Goal: Task Accomplishment & Management: Complete application form

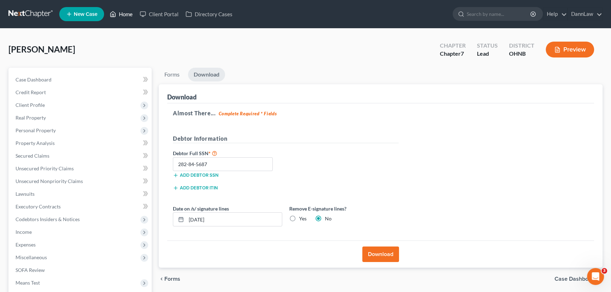
click at [128, 18] on link "Home" at bounding box center [121, 14] width 30 height 13
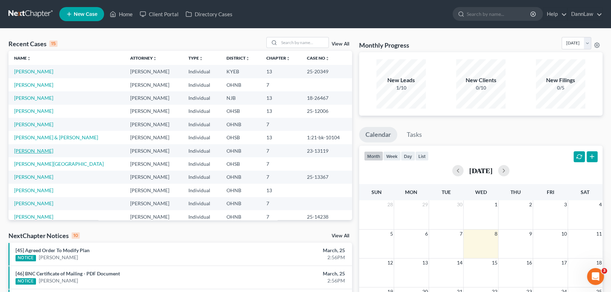
click at [46, 150] on link "[PERSON_NAME]" at bounding box center [33, 151] width 39 height 6
select select "4"
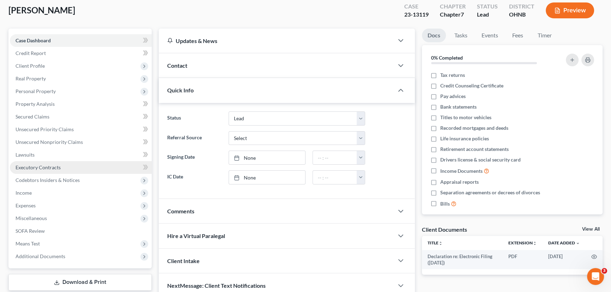
scroll to position [82, 0]
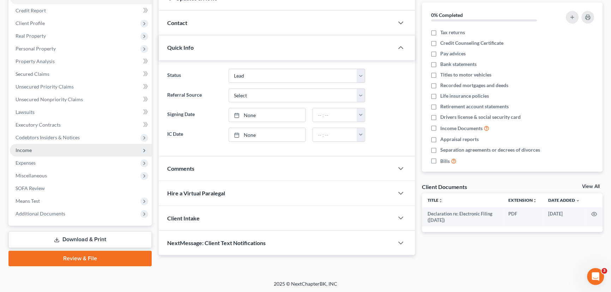
click at [33, 149] on span "Income" at bounding box center [81, 150] width 142 height 13
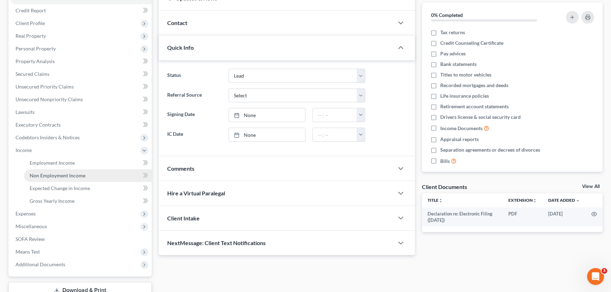
click at [43, 173] on span "Non Employment Income" at bounding box center [58, 176] width 56 height 6
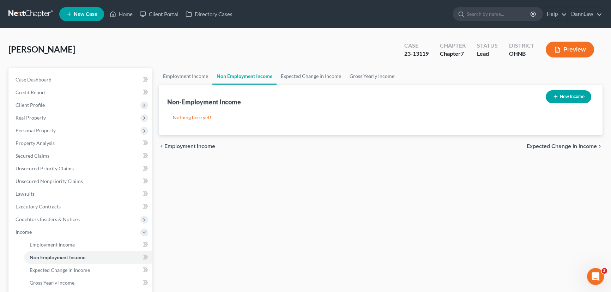
click at [560, 91] on button "New Income" at bounding box center [569, 96] width 46 height 13
select select "0"
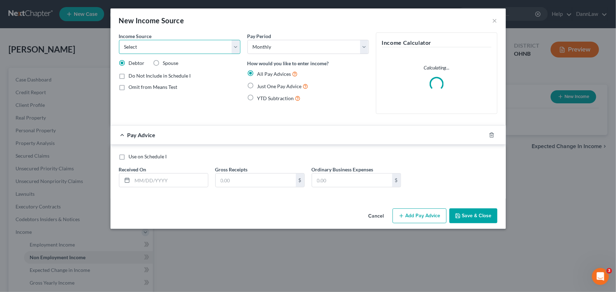
click at [145, 47] on select "Select Unemployment Disability (from employer) Pension Retirement Social Securi…" at bounding box center [179, 47] width 121 height 14
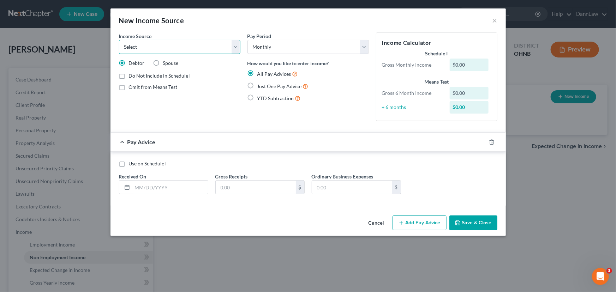
select select "0"
click at [119, 40] on select "Select Unemployment Disability (from employer) Pension Retirement Social Securi…" at bounding box center [179, 47] width 121 height 14
click at [191, 191] on input "text" at bounding box center [170, 187] width 76 height 13
click at [347, 44] on select "Select Monthly Twice Monthly Every Other Week Weekly" at bounding box center [307, 47] width 121 height 14
select select "3"
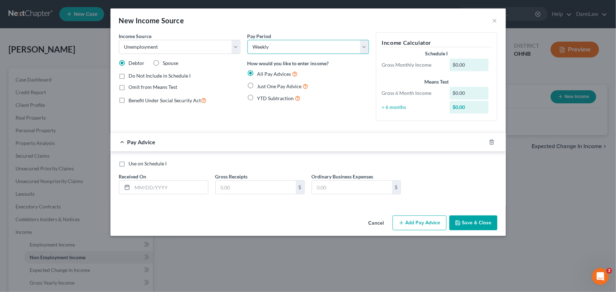
click at [247, 40] on select "Select Monthly Twice Monthly Every Other Week Weekly" at bounding box center [307, 47] width 121 height 14
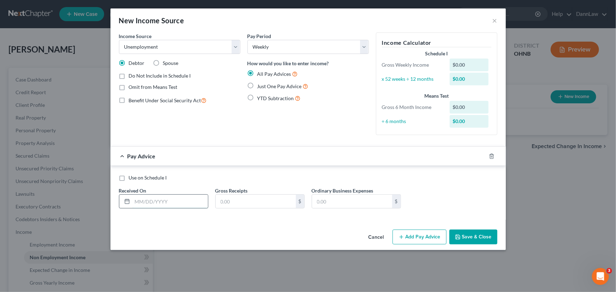
click at [195, 196] on input "text" at bounding box center [170, 201] width 76 height 13
type input "[DATE]"
type input "600.00"
click at [417, 242] on button "Add Pay Advice" at bounding box center [420, 237] width 54 height 15
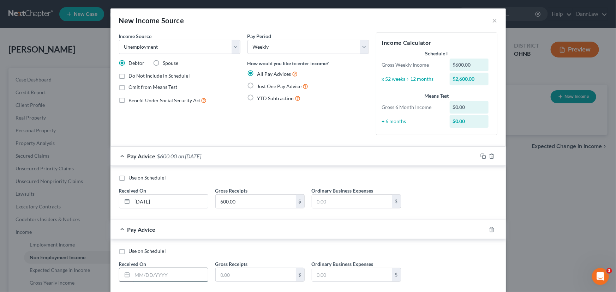
click at [188, 274] on input "text" at bounding box center [170, 274] width 76 height 13
type input "[DATE]"
click at [221, 274] on input "text" at bounding box center [256, 274] width 80 height 13
type input "600"
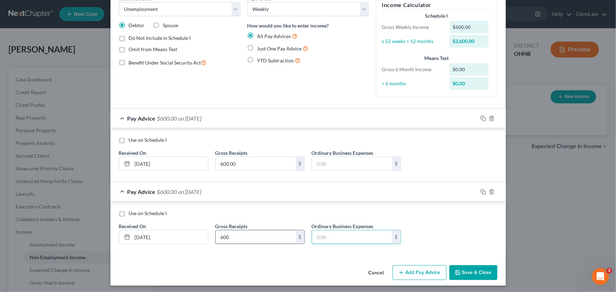
scroll to position [39, 0]
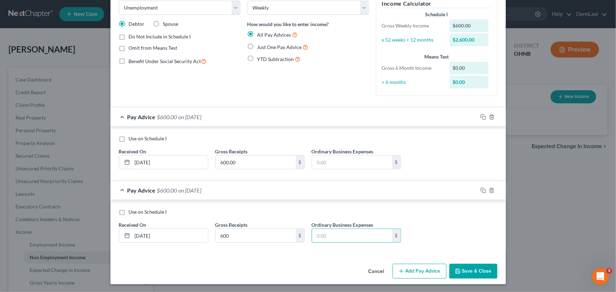
click at [417, 273] on button "Add Pay Advice" at bounding box center [420, 271] width 54 height 15
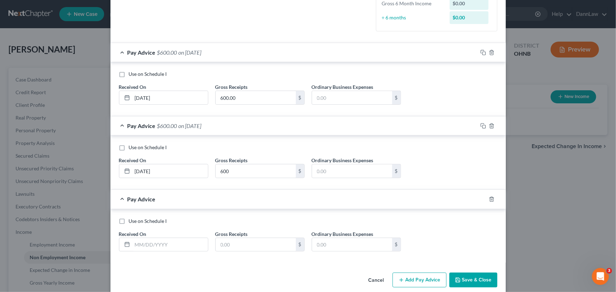
scroll to position [113, 0]
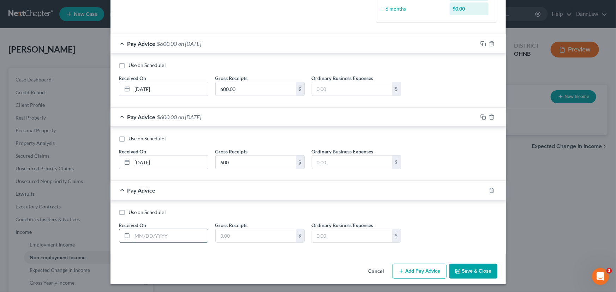
click at [162, 232] on input "text" at bounding box center [170, 235] width 76 height 13
type input "[DATE]"
type input "600"
drag, startPoint x: 459, startPoint y: 268, endPoint x: 400, endPoint y: 268, distance: 59.3
click at [459, 267] on button "Save & Close" at bounding box center [473, 271] width 48 height 15
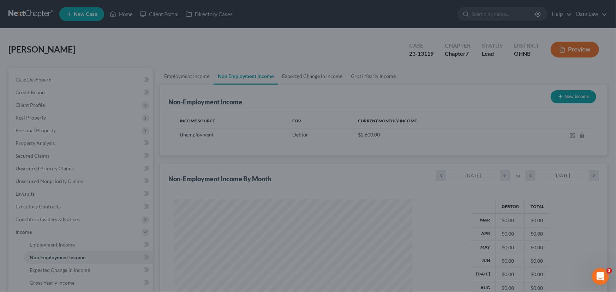
scroll to position [126, 251]
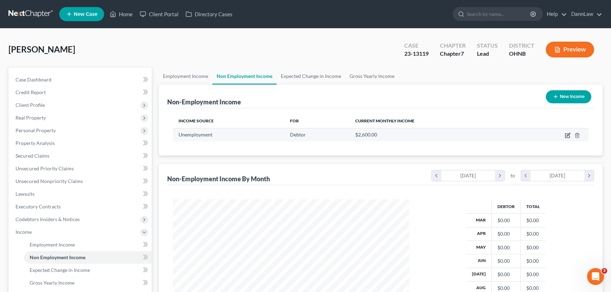
click at [565, 134] on icon "button" at bounding box center [568, 136] width 6 height 6
select select "0"
select select "3"
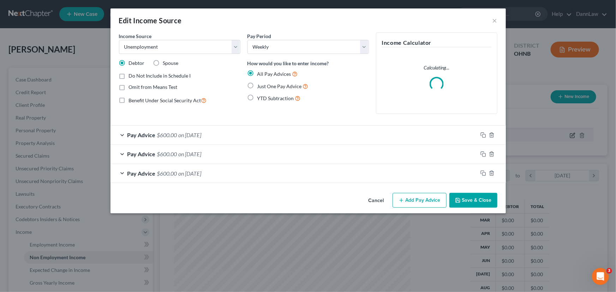
scroll to position [126, 253]
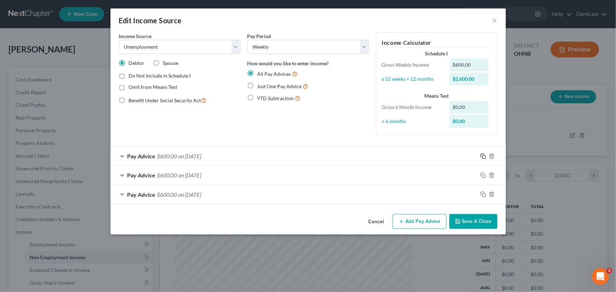
click at [480, 156] on icon "button" at bounding box center [483, 157] width 6 height 6
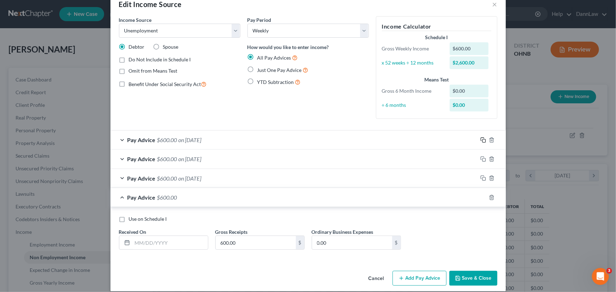
scroll to position [23, 0]
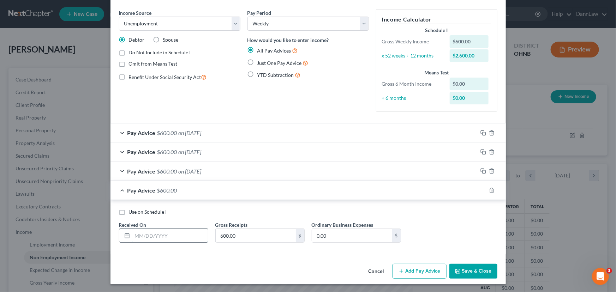
click at [182, 229] on input "text" at bounding box center [170, 235] width 76 height 13
type input "[DATE]"
click at [480, 191] on icon "button" at bounding box center [483, 191] width 6 height 6
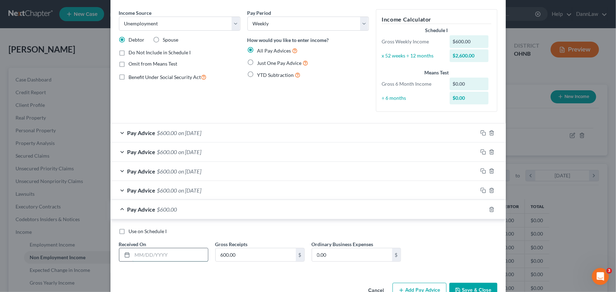
click at [180, 258] on input "text" at bounding box center [170, 254] width 76 height 13
type input "[DATE]"
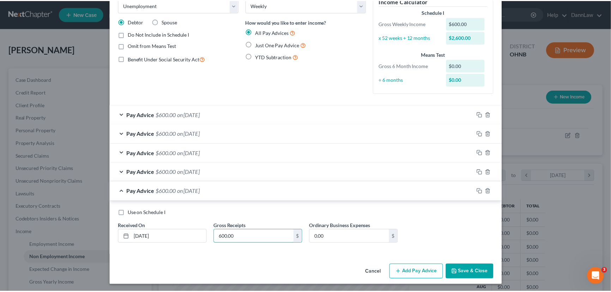
scroll to position [42, 0]
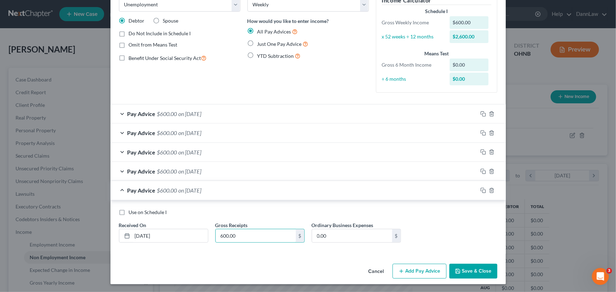
click at [459, 265] on button "Save & Close" at bounding box center [473, 271] width 48 height 15
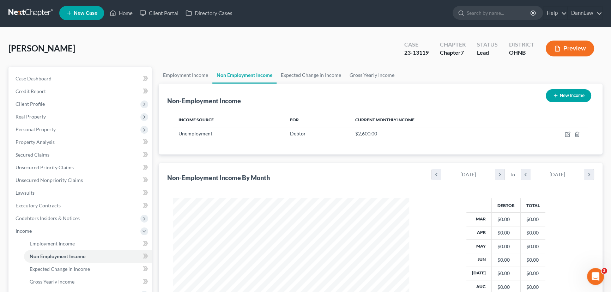
scroll to position [0, 0]
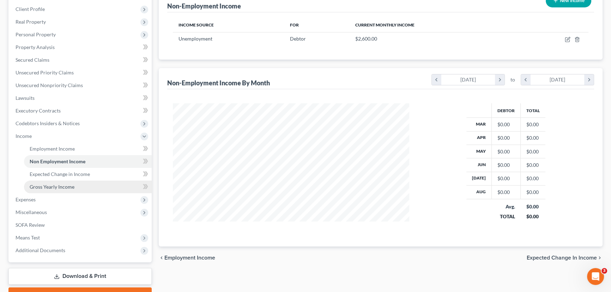
click at [61, 186] on span "Gross Yearly Income" at bounding box center [52, 187] width 45 height 6
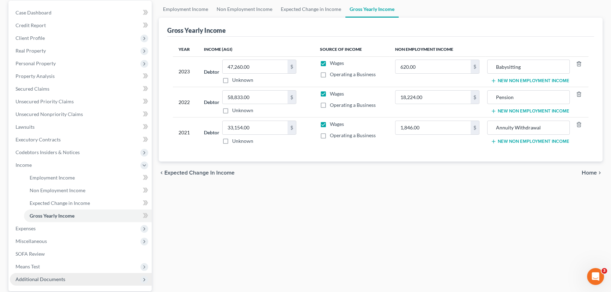
scroll to position [96, 0]
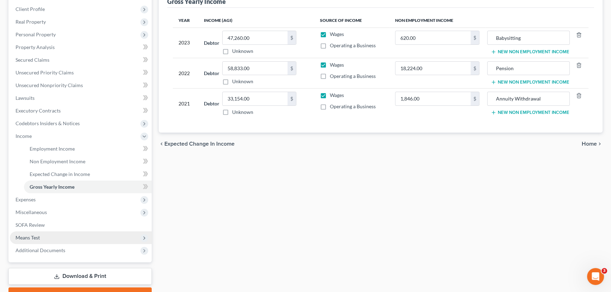
click at [23, 235] on span "Means Test" at bounding box center [28, 238] width 24 height 6
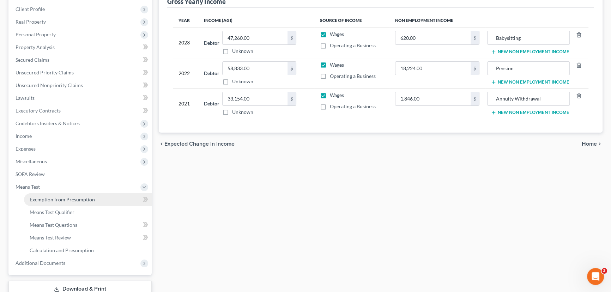
click at [79, 200] on span "Exemption from Presumption" at bounding box center [62, 200] width 65 height 6
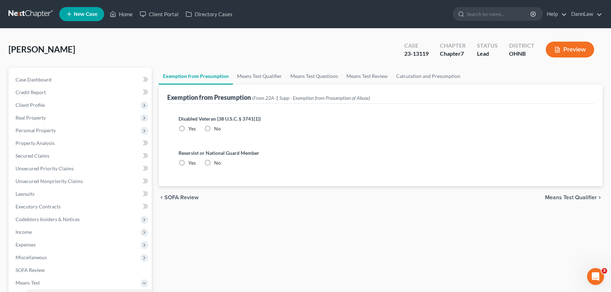
click at [214, 127] on label "No" at bounding box center [217, 128] width 7 height 7
click at [217, 127] on input "No" at bounding box center [219, 127] width 5 height 5
radio input "true"
click at [214, 162] on label "No" at bounding box center [217, 163] width 7 height 7
click at [217, 162] on input "No" at bounding box center [219, 162] width 5 height 5
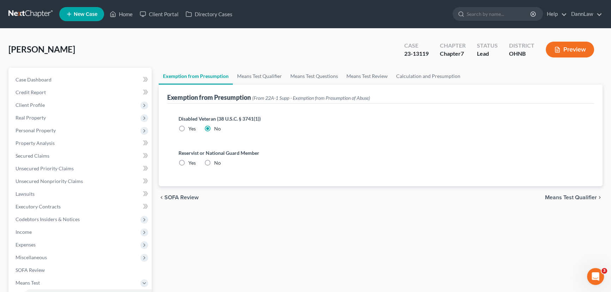
radio input "true"
click at [257, 78] on link "Means Test Qualifier" at bounding box center [259, 76] width 53 height 17
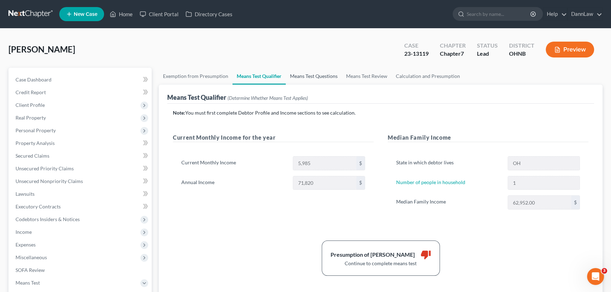
click at [304, 78] on link "Means Test Questions" at bounding box center [314, 76] width 56 height 17
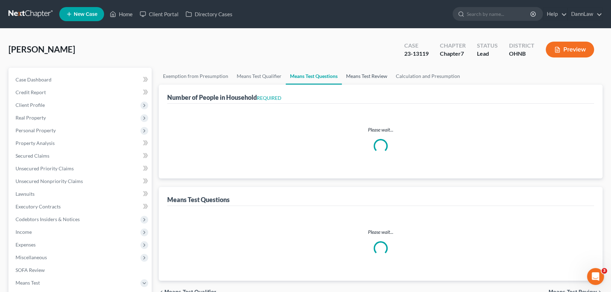
select select "1"
select select "60"
select select "1"
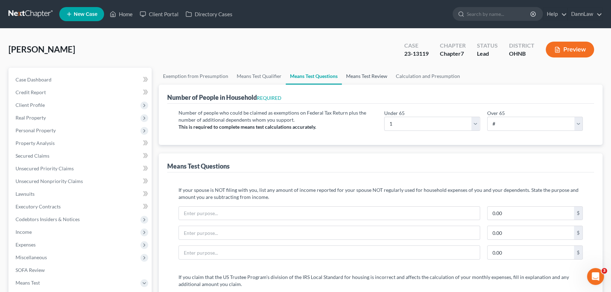
click at [359, 77] on link "Means Test Review" at bounding box center [367, 76] width 50 height 17
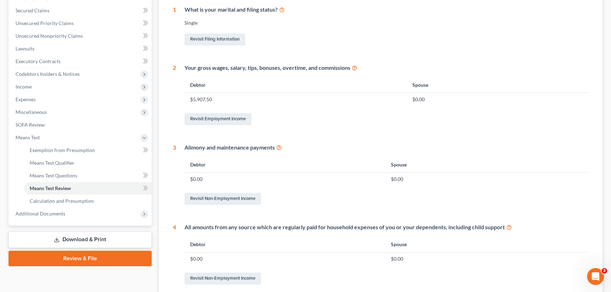
scroll to position [160, 0]
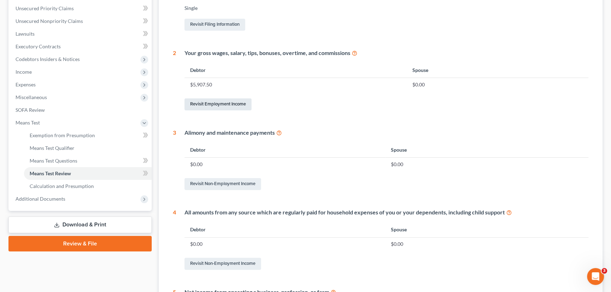
click at [235, 105] on link "Revisit Employment Income" at bounding box center [218, 104] width 67 height 12
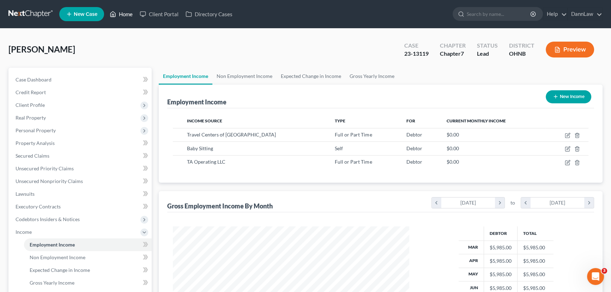
click at [125, 14] on link "Home" at bounding box center [121, 14] width 30 height 13
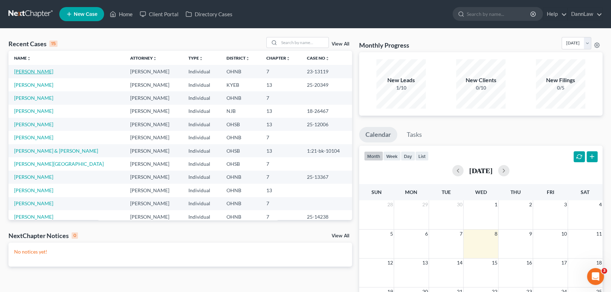
click at [28, 73] on link "[PERSON_NAME]" at bounding box center [33, 71] width 39 height 6
select select "4"
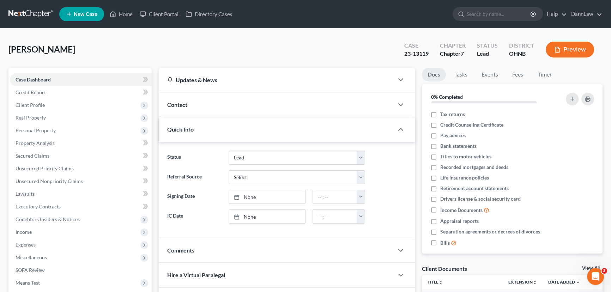
scroll to position [82, 0]
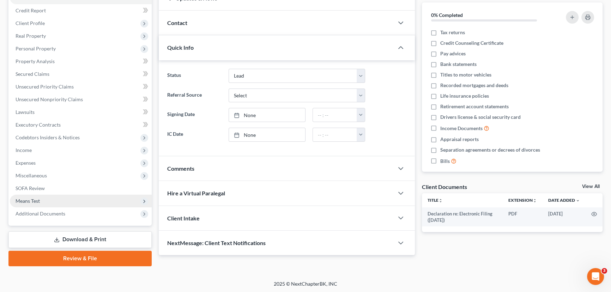
click at [72, 198] on span "Means Test" at bounding box center [81, 201] width 142 height 13
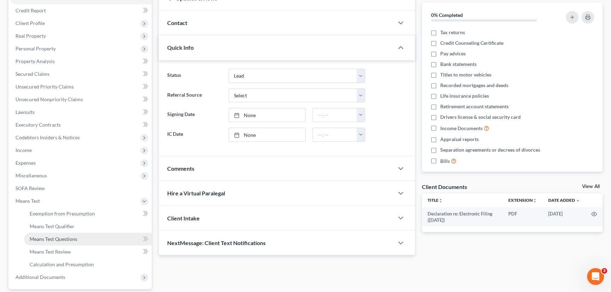
click at [66, 241] on link "Means Test Questions" at bounding box center [88, 239] width 128 height 13
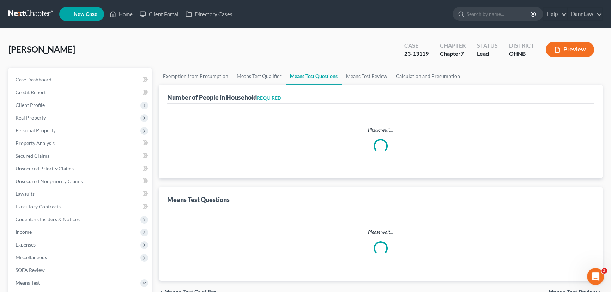
select select "1"
select select "60"
select select "1"
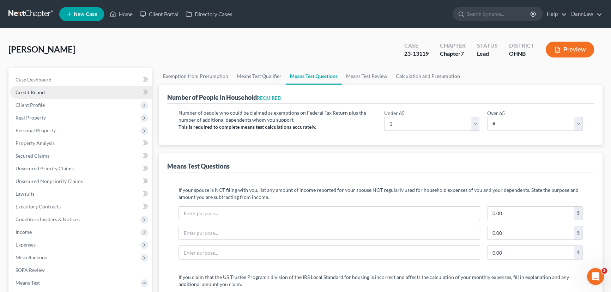
click at [67, 92] on link "Credit Report" at bounding box center [81, 92] width 142 height 13
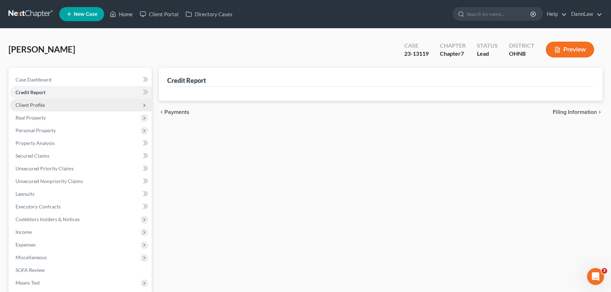
click at [60, 105] on span "Client Profile" at bounding box center [81, 105] width 142 height 13
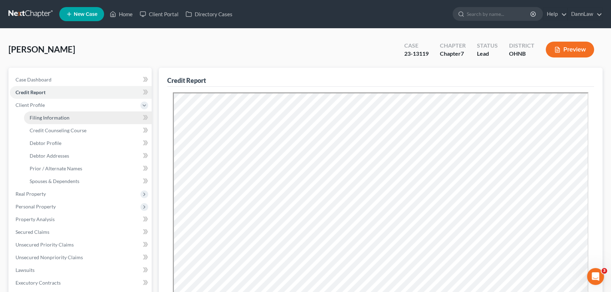
click at [59, 118] on span "Filing Information" at bounding box center [50, 118] width 40 height 6
select select "1"
select select "0"
select select "36"
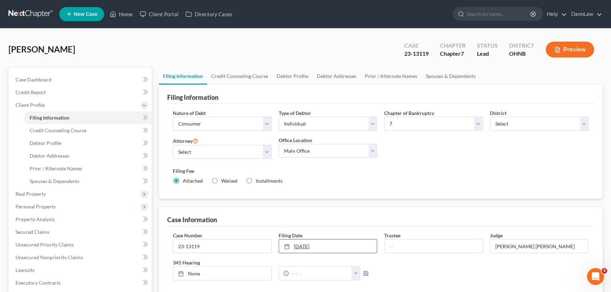
click at [331, 246] on link "[DATE]" at bounding box center [328, 246] width 98 height 13
click at [364, 258] on icon "close" at bounding box center [362, 257] width 5 height 5
drag, startPoint x: 344, startPoint y: 247, endPoint x: 252, endPoint y: 239, distance: 92.4
click at [252, 240] on div "Case Number 23-13119 Filing Date [DATE] close Date [DATE] Time 12:00 AM chevron…" at bounding box center [380, 259] width 423 height 54
click at [298, 245] on link "[DATE]" at bounding box center [328, 246] width 98 height 13
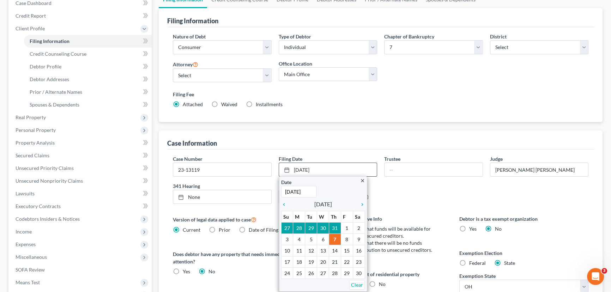
scroll to position [172, 0]
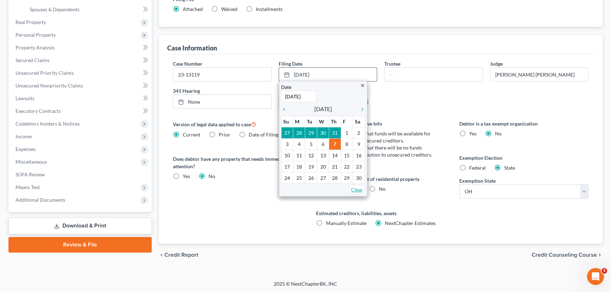
click at [358, 190] on link "Clear" at bounding box center [357, 190] width 16 height 10
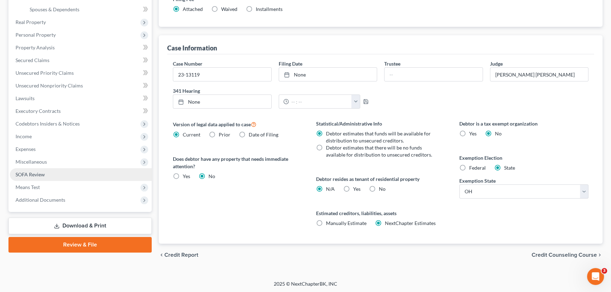
click at [60, 173] on link "SOFA Review" at bounding box center [81, 174] width 142 height 13
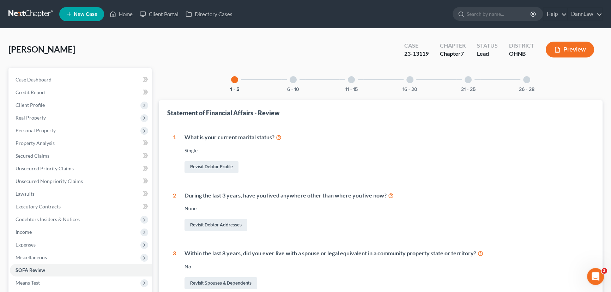
drag, startPoint x: 187, startPoint y: 78, endPoint x: 190, endPoint y: 84, distance: 6.5
click at [189, 79] on div "1 - 5 6 - 10 11 - 15 16 - 20 21 - 25 26 - 28 Statement of Financial Affairs - R…" at bounding box center [381, 272] width 444 height 408
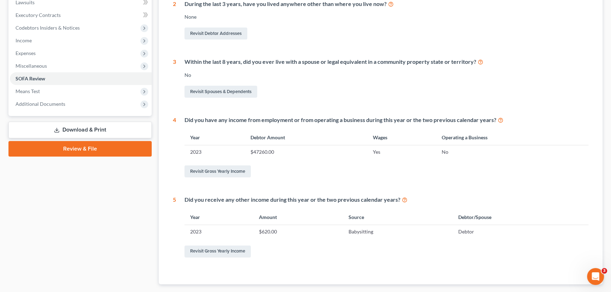
scroll to position [232, 0]
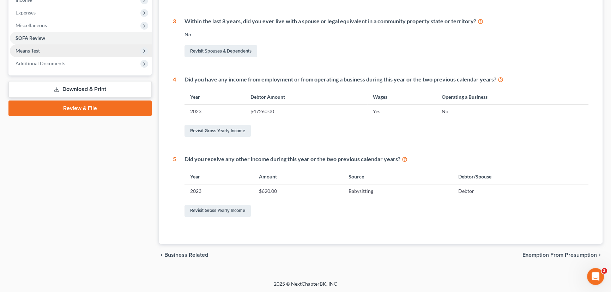
click at [38, 51] on span "Means Test" at bounding box center [28, 51] width 24 height 6
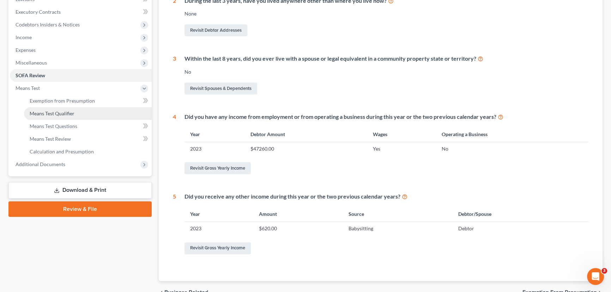
scroll to position [136, 0]
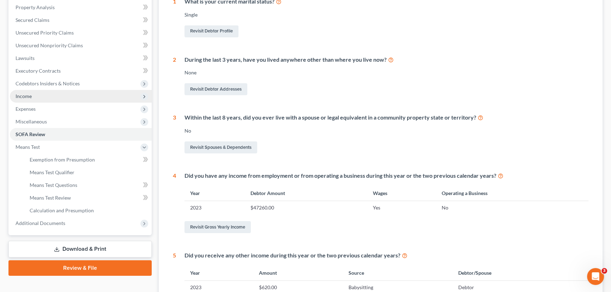
click at [33, 95] on span "Income" at bounding box center [81, 96] width 142 height 13
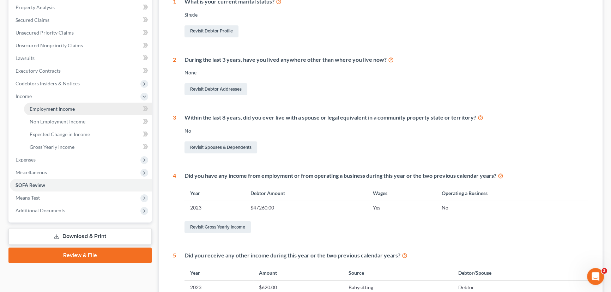
click at [92, 108] on link "Employment Income" at bounding box center [88, 109] width 128 height 13
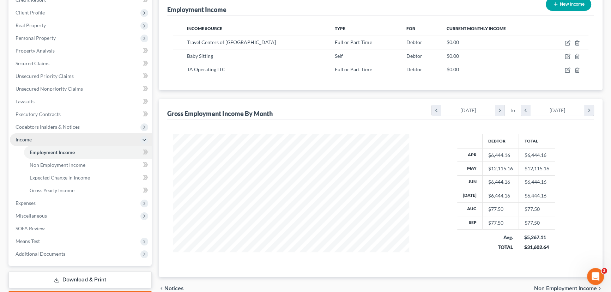
scroll to position [96, 0]
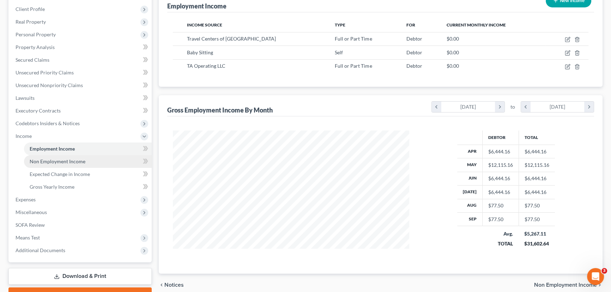
click at [76, 156] on link "Non Employment Income" at bounding box center [88, 161] width 128 height 13
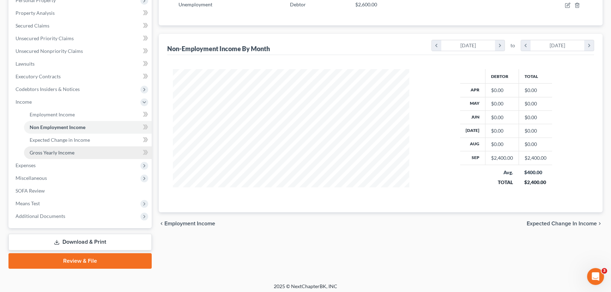
scroll to position [133, 0]
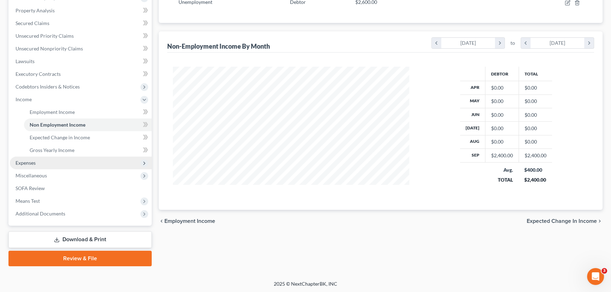
click at [55, 162] on span "Expenses" at bounding box center [81, 163] width 142 height 13
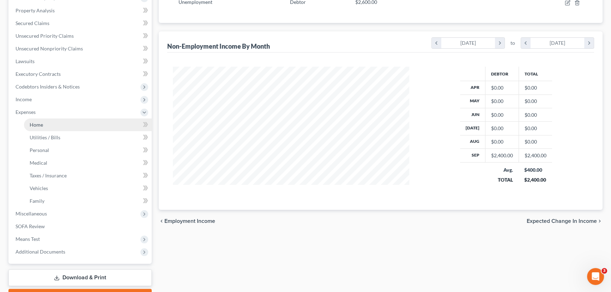
click at [77, 128] on link "Home" at bounding box center [88, 125] width 128 height 13
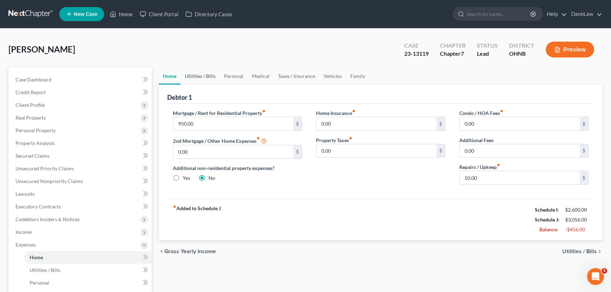
click at [210, 75] on link "Utilities / Bills" at bounding box center [200, 76] width 39 height 17
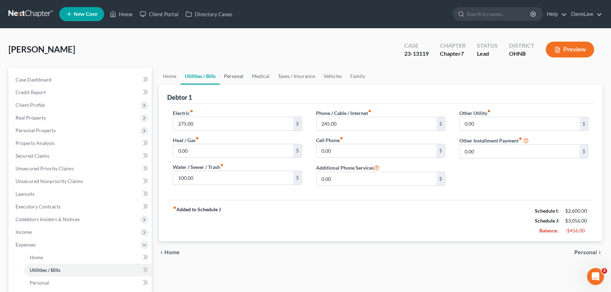
click at [240, 78] on link "Personal" at bounding box center [234, 76] width 28 height 17
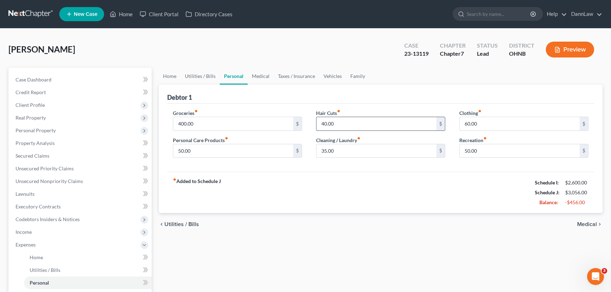
click at [350, 126] on input "40.00" at bounding box center [377, 123] width 120 height 13
type input "40.00"
type input "10"
click at [350, 126] on input "40.00" at bounding box center [377, 123] width 120 height 13
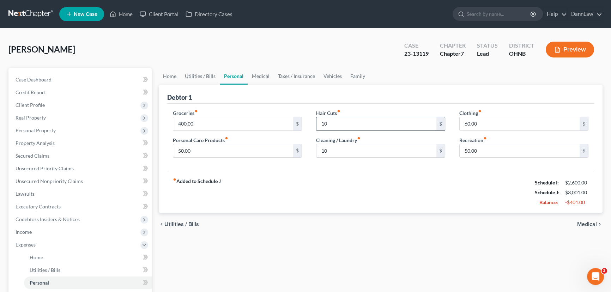
type input "10"
type input "0"
type input "10"
click at [192, 154] on input "50.00" at bounding box center [233, 150] width 120 height 13
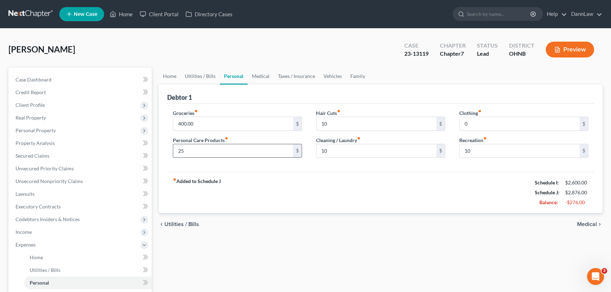
type input "25"
click at [188, 125] on input "400.00" at bounding box center [233, 123] width 120 height 13
type input "300"
click at [205, 78] on link "Utilities / Bills" at bounding box center [200, 76] width 39 height 17
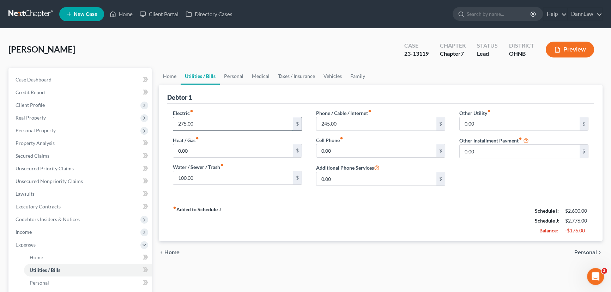
click at [234, 123] on input "275.00" at bounding box center [233, 123] width 120 height 13
type input "200"
type input "75"
type input "180"
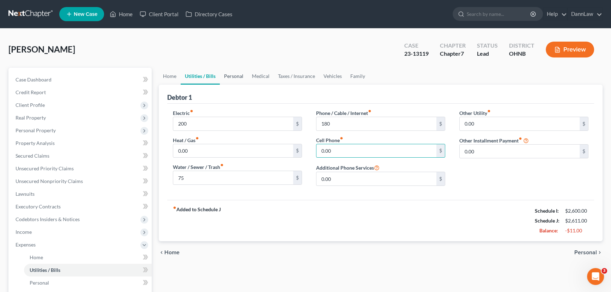
click at [238, 74] on link "Personal" at bounding box center [234, 76] width 28 height 17
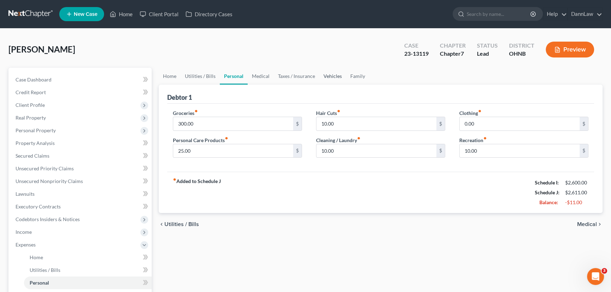
click at [333, 76] on link "Vehicles" at bounding box center [332, 76] width 27 height 17
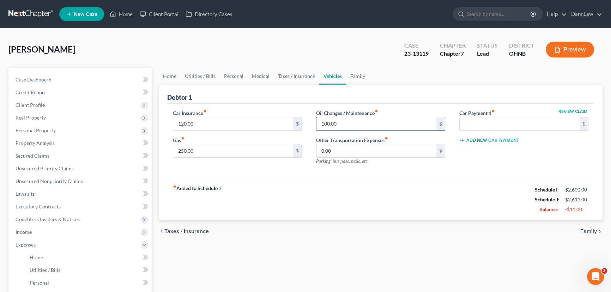
click at [330, 124] on input "100.00" at bounding box center [377, 123] width 120 height 13
type input "75"
click at [361, 75] on link "Family" at bounding box center [357, 76] width 23 height 17
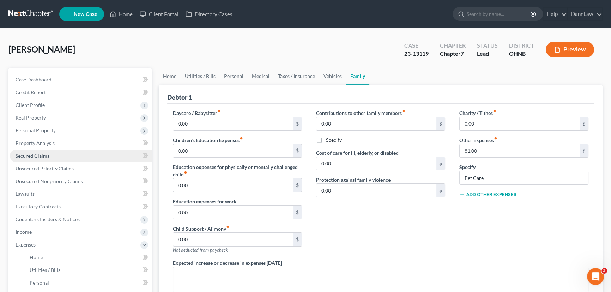
click at [23, 157] on span "Secured Claims" at bounding box center [33, 156] width 34 height 6
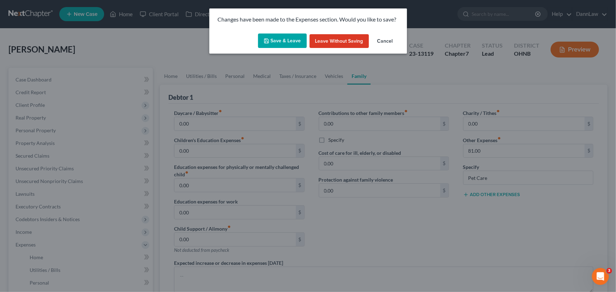
click at [279, 39] on button "Save & Leave" at bounding box center [282, 41] width 49 height 15
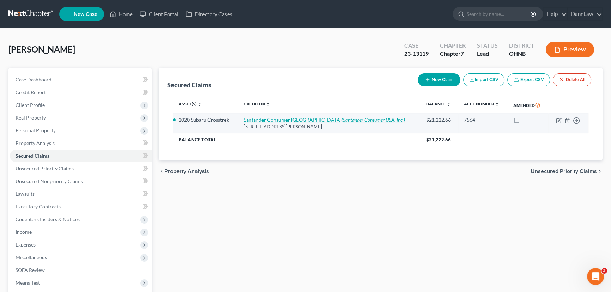
click at [342, 117] on icon "(Santander Consumer USA, Inc.)" at bounding box center [374, 120] width 64 height 6
select select "45"
select select "12"
select select "2"
select select "0"
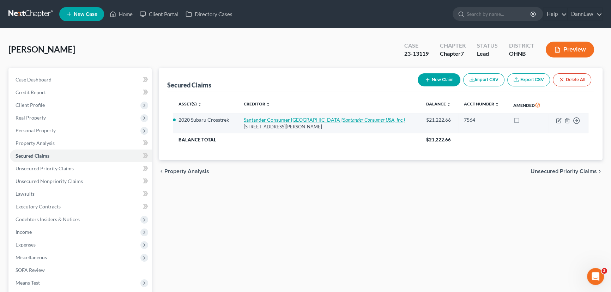
select select "0"
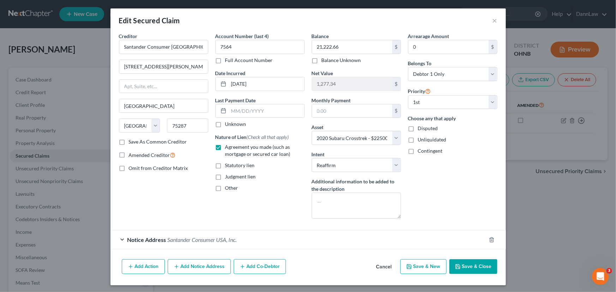
click at [537, 178] on div "Edit Secured Claim × Creditor * [GEOGRAPHIC_DATA] Consumer [GEOGRAPHIC_DATA] [G…" at bounding box center [308, 146] width 616 height 292
click at [346, 113] on input "text" at bounding box center [352, 110] width 80 height 13
type input "765.60"
click at [471, 261] on button "Save & Close" at bounding box center [473, 266] width 48 height 15
select select
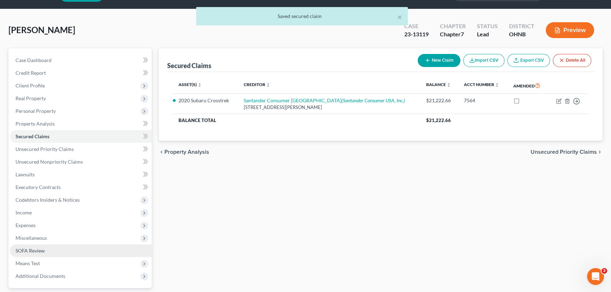
scroll to position [82, 0]
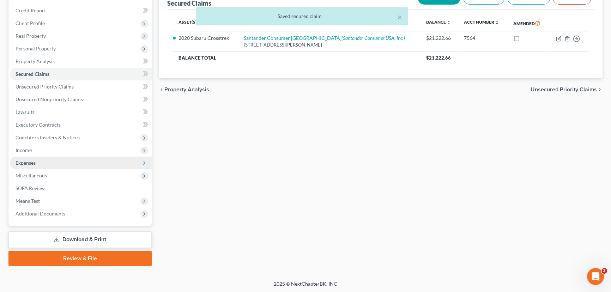
click at [34, 160] on span "Expenses" at bounding box center [26, 163] width 20 height 6
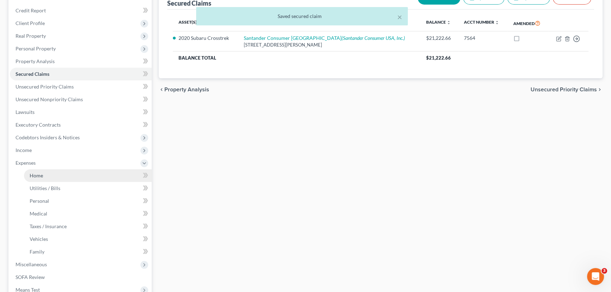
click at [48, 170] on link "Home" at bounding box center [88, 175] width 128 height 13
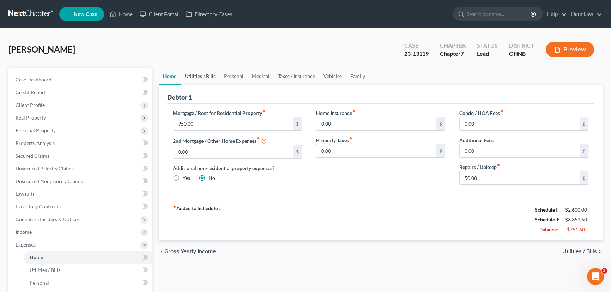
click at [193, 77] on link "Utilities / Bills" at bounding box center [200, 76] width 39 height 17
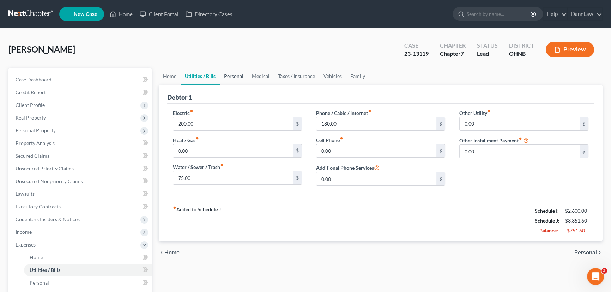
click at [235, 76] on link "Personal" at bounding box center [234, 76] width 28 height 17
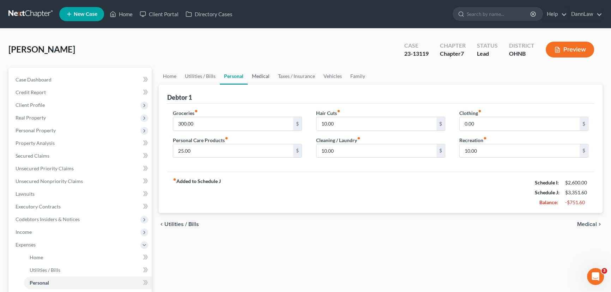
click at [268, 77] on link "Medical" at bounding box center [261, 76] width 26 height 17
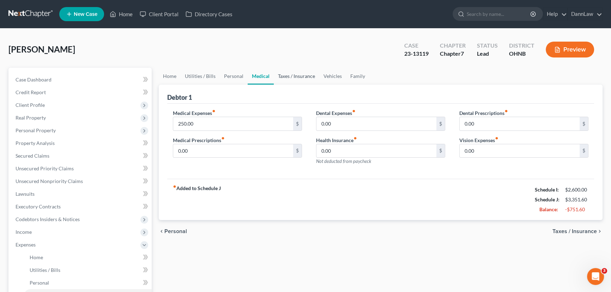
click at [288, 77] on link "Taxes / Insurance" at bounding box center [297, 76] width 46 height 17
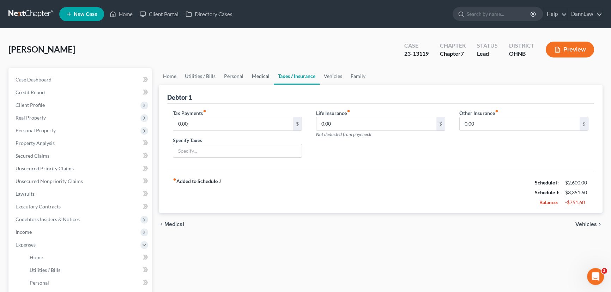
click at [258, 77] on link "Medical" at bounding box center [261, 76] width 26 height 17
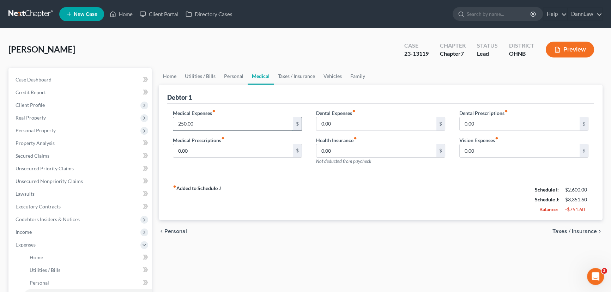
click at [240, 121] on input "250.00" at bounding box center [233, 123] width 120 height 13
type input "100"
click at [293, 82] on link "Taxes / Insurance" at bounding box center [297, 76] width 46 height 17
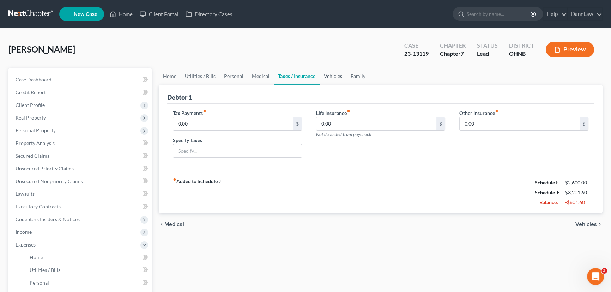
click at [324, 79] on link "Vehicles" at bounding box center [333, 76] width 27 height 17
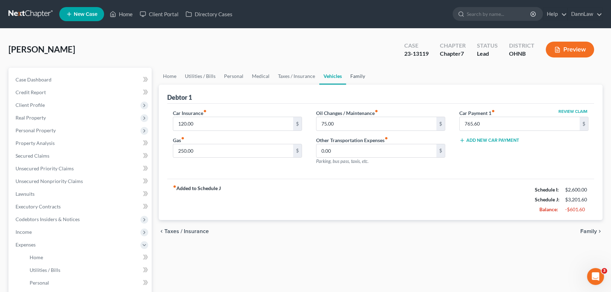
click at [358, 79] on link "Family" at bounding box center [357, 76] width 23 height 17
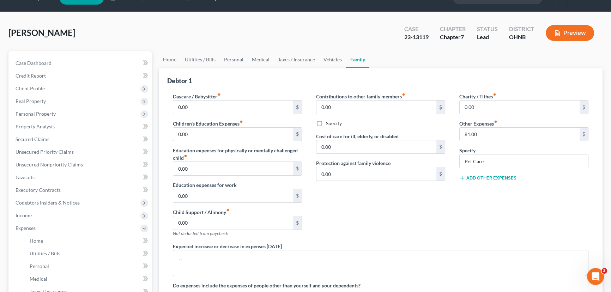
scroll to position [32, 0]
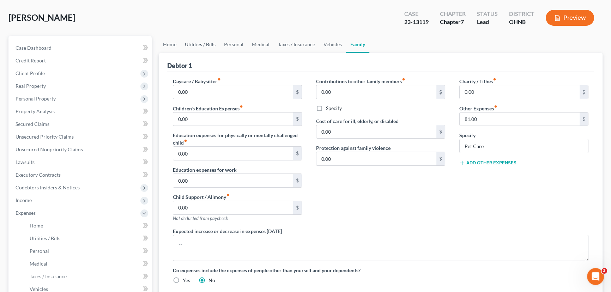
click at [189, 47] on link "Utilities / Bills" at bounding box center [200, 44] width 39 height 17
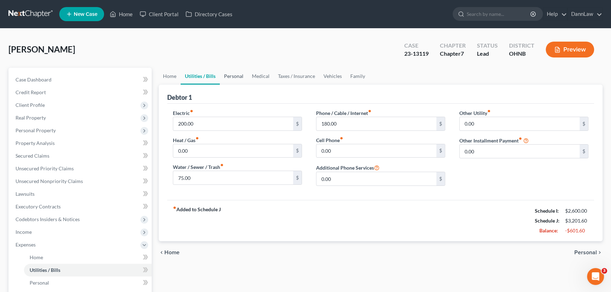
click at [230, 78] on link "Personal" at bounding box center [234, 76] width 28 height 17
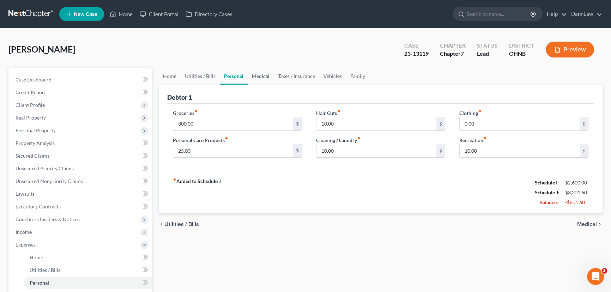
click at [254, 79] on link "Medical" at bounding box center [261, 76] width 26 height 17
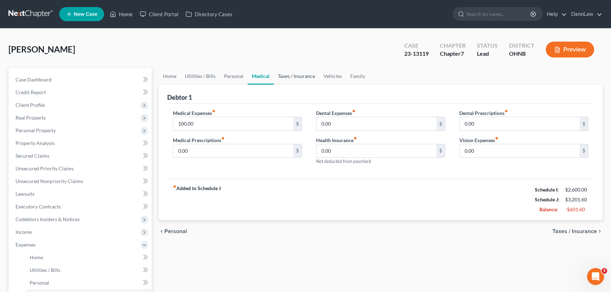
click at [282, 82] on link "Taxes / Insurance" at bounding box center [297, 76] width 46 height 17
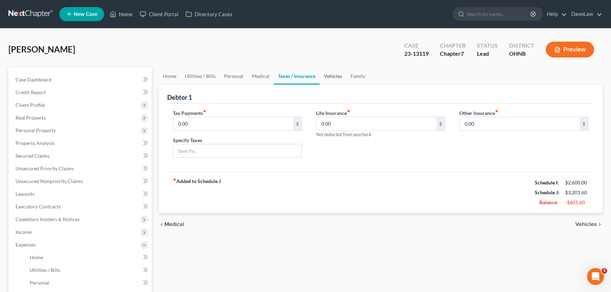
click at [320, 77] on link "Vehicles" at bounding box center [333, 76] width 27 height 17
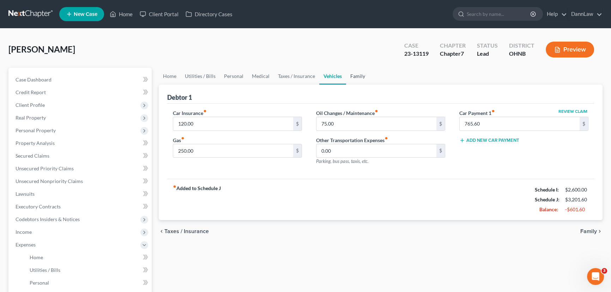
click at [349, 76] on link "Family" at bounding box center [357, 76] width 23 height 17
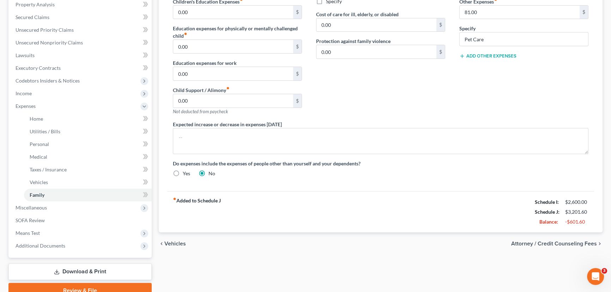
scroll to position [171, 0]
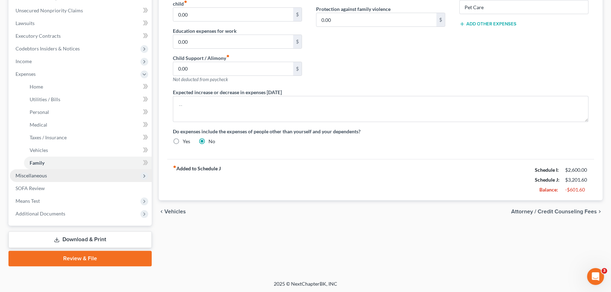
click at [61, 178] on span "Miscellaneous" at bounding box center [81, 175] width 142 height 13
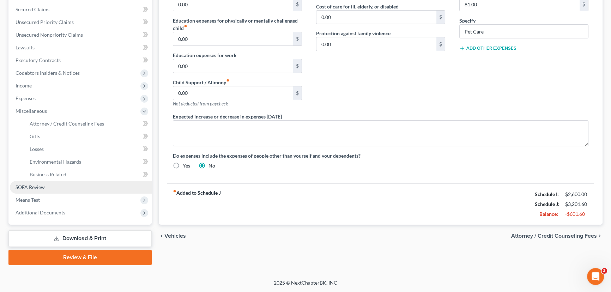
scroll to position [145, 0]
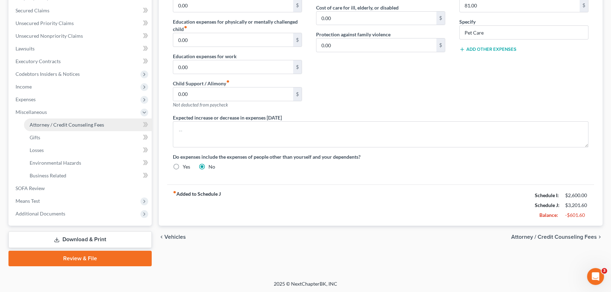
click at [60, 125] on span "Attorney / Credit Counseling Fees" at bounding box center [67, 125] width 74 height 6
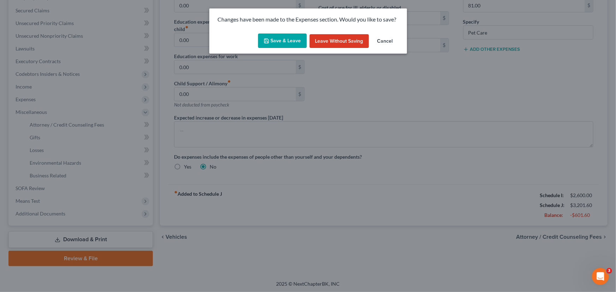
click at [279, 43] on button "Save & Leave" at bounding box center [282, 41] width 49 height 15
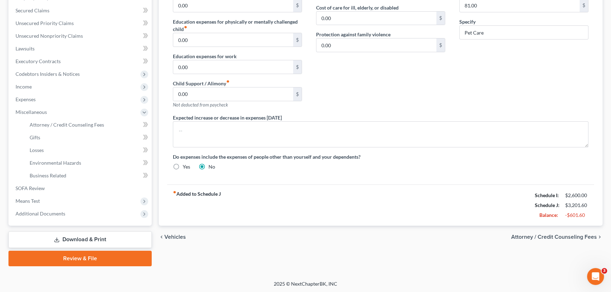
select select "0"
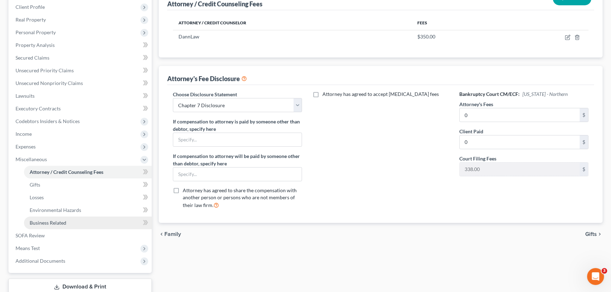
scroll to position [145, 0]
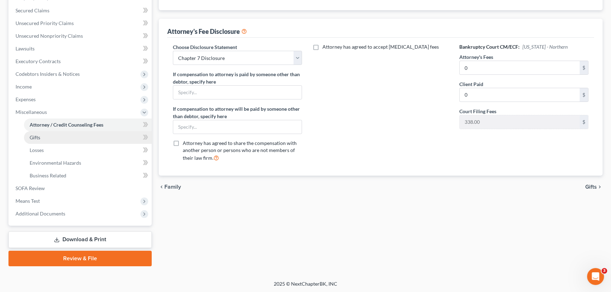
click at [50, 136] on link "Gifts" at bounding box center [88, 137] width 128 height 13
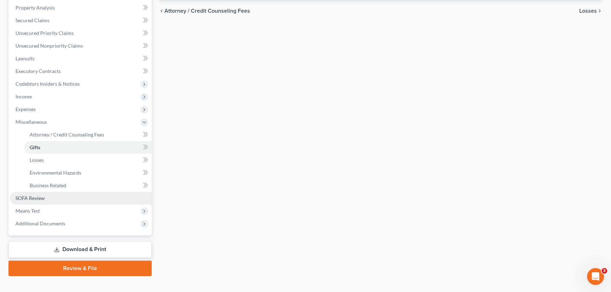
scroll to position [145, 0]
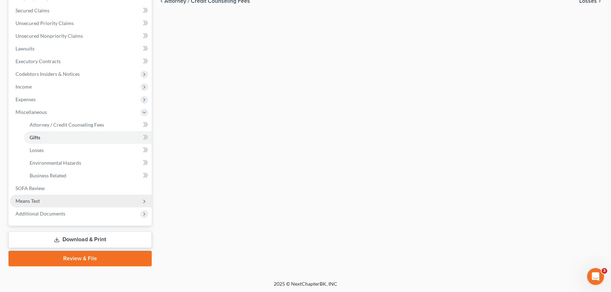
click at [47, 198] on span "Means Test" at bounding box center [81, 201] width 142 height 13
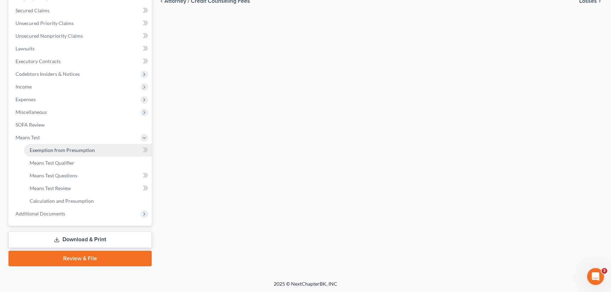
click at [73, 150] on span "Exemption from Presumption" at bounding box center [62, 150] width 65 height 6
radio input "true"
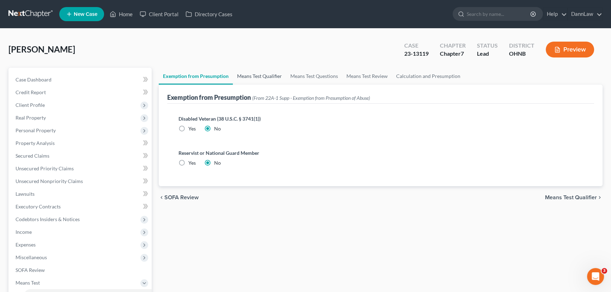
click at [252, 81] on link "Means Test Qualifier" at bounding box center [259, 76] width 53 height 17
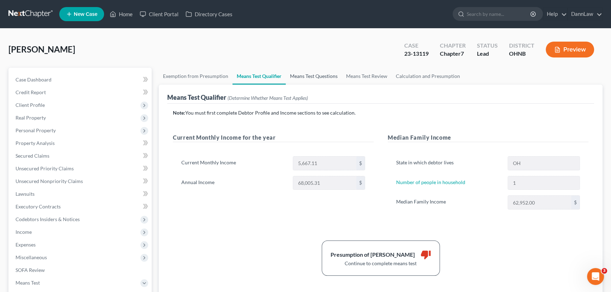
drag, startPoint x: 300, startPoint y: 75, endPoint x: 324, endPoint y: 78, distance: 24.9
click at [300, 75] on link "Means Test Questions" at bounding box center [314, 76] width 56 height 17
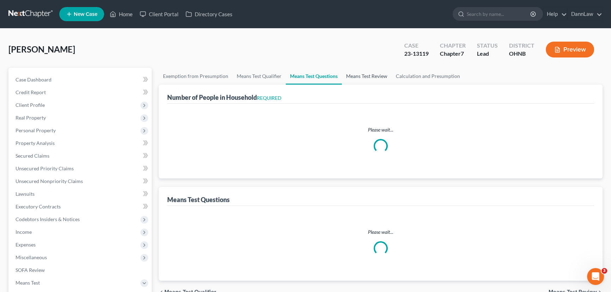
select select "1"
select select "60"
select select "1"
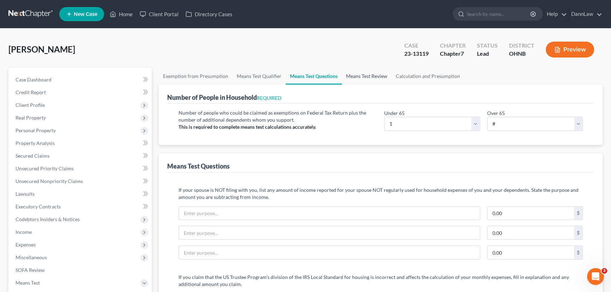
click at [355, 78] on link "Means Test Review" at bounding box center [367, 76] width 50 height 17
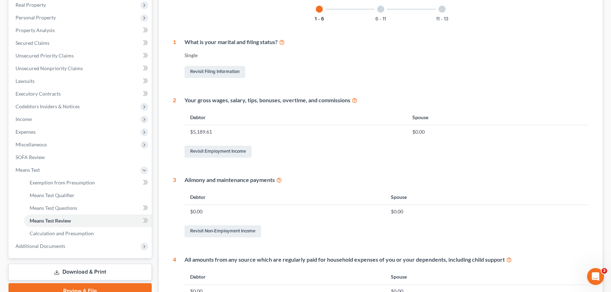
scroll to position [128, 0]
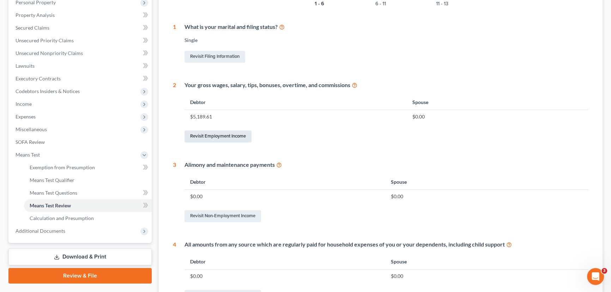
click at [235, 136] on link "Revisit Employment Income" at bounding box center [218, 137] width 67 height 12
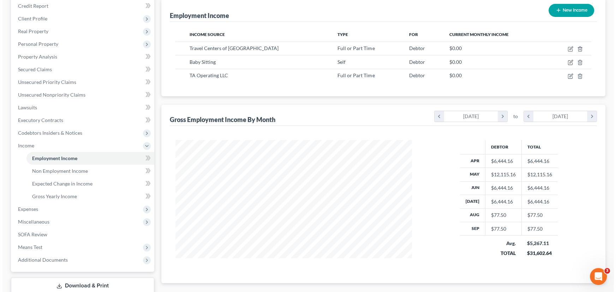
scroll to position [68, 0]
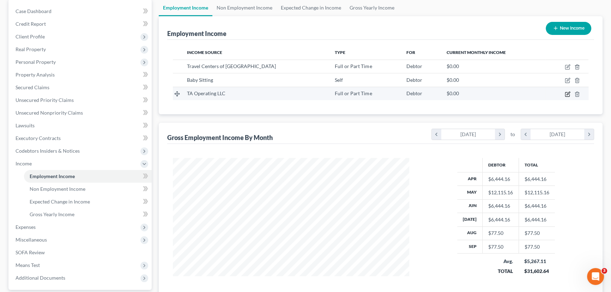
click at [567, 94] on icon "button" at bounding box center [568, 93] width 3 height 3
select select "0"
select select "36"
select select "1"
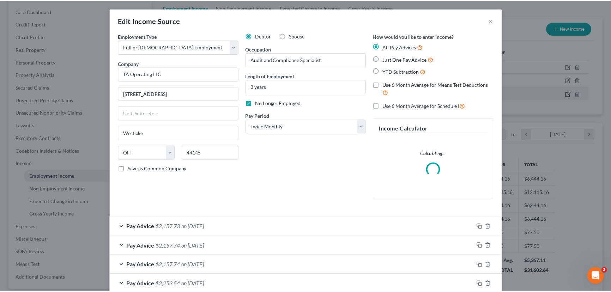
scroll to position [126, 253]
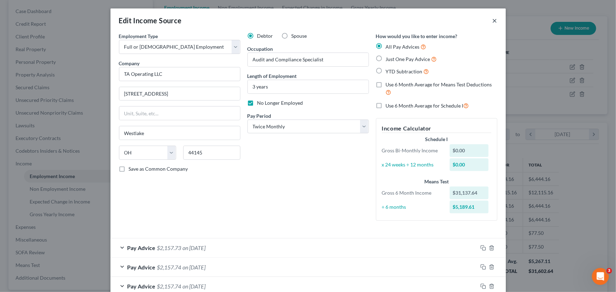
click at [492, 20] on button "×" at bounding box center [494, 20] width 5 height 8
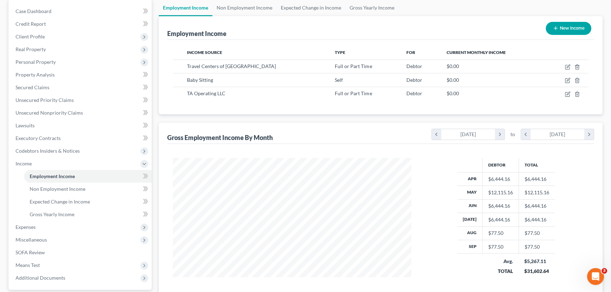
scroll to position [352854, 352730]
click at [57, 188] on span "Non Employment Income" at bounding box center [58, 189] width 56 height 6
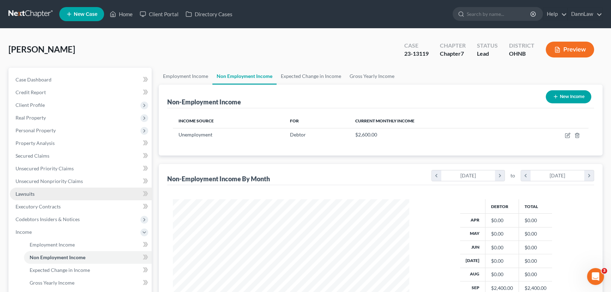
click at [53, 197] on link "Lawsuits" at bounding box center [81, 194] width 142 height 13
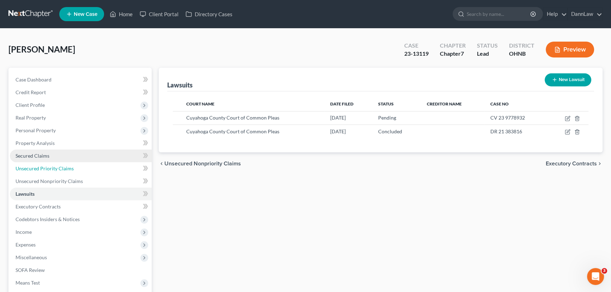
drag, startPoint x: 69, startPoint y: 163, endPoint x: 60, endPoint y: 151, distance: 14.9
click at [68, 163] on link "Unsecured Priority Claims" at bounding box center [81, 168] width 142 height 13
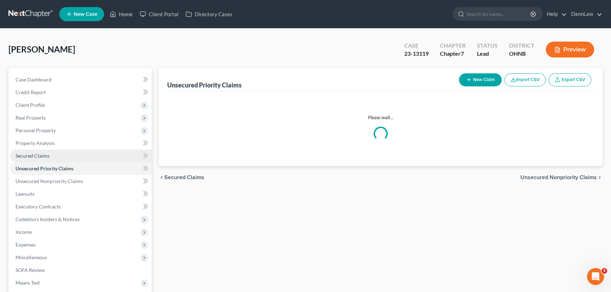
click at [60, 151] on link "Secured Claims" at bounding box center [81, 156] width 142 height 13
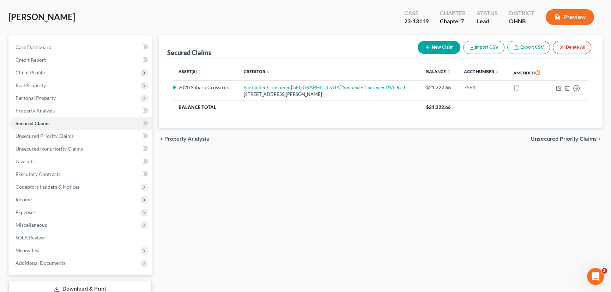
scroll to position [82, 0]
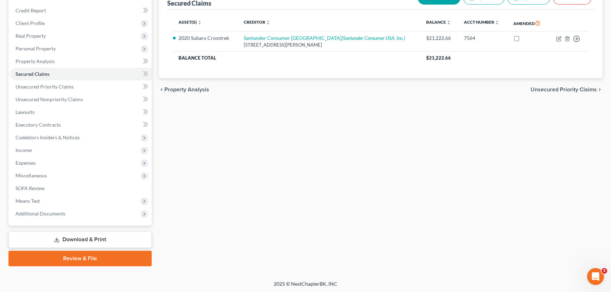
drag, startPoint x: 110, startPoint y: 237, endPoint x: 111, endPoint y: 242, distance: 5.1
click at [110, 238] on link "Download & Print" at bounding box center [79, 240] width 143 height 17
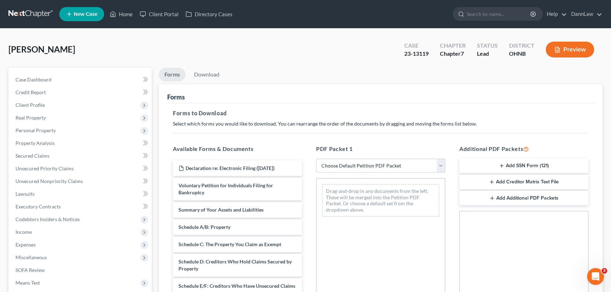
drag, startPoint x: 418, startPoint y: 161, endPoint x: 408, endPoint y: 166, distance: 10.7
click at [418, 161] on select "Choose Default Petition PDF Packet Complete Bankruptcy Petition (all forms and …" at bounding box center [380, 166] width 129 height 14
select select "2"
click at [316, 159] on select "Choose Default Petition PDF Packet Complete Bankruptcy Petition (all forms and …" at bounding box center [380, 166] width 129 height 14
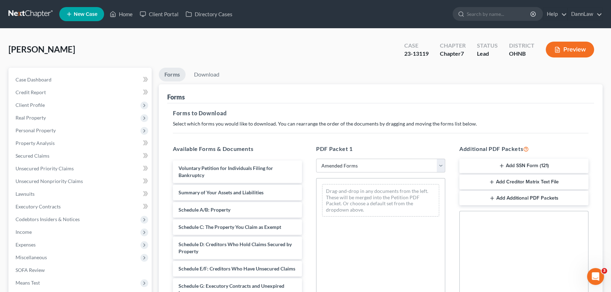
click at [344, 201] on div "Drag-and-drop in any documents from the left. These will be merged into the Pet…" at bounding box center [380, 200] width 117 height 32
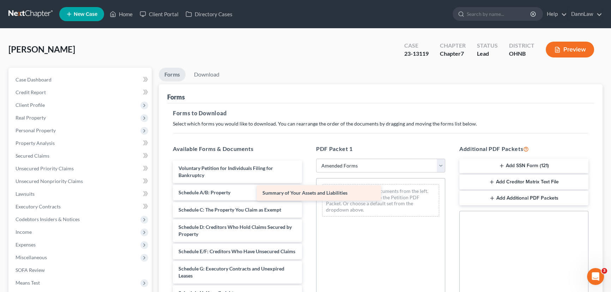
drag, startPoint x: 243, startPoint y: 191, endPoint x: 330, endPoint y: 191, distance: 86.8
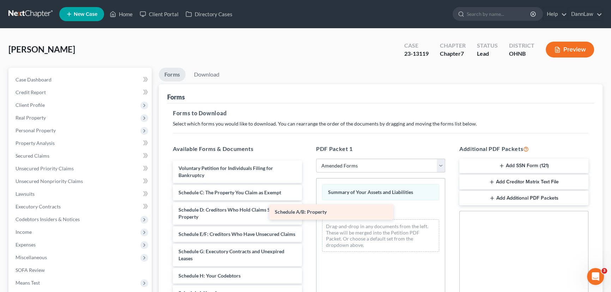
drag, startPoint x: 240, startPoint y: 195, endPoint x: 329, endPoint y: 209, distance: 90.1
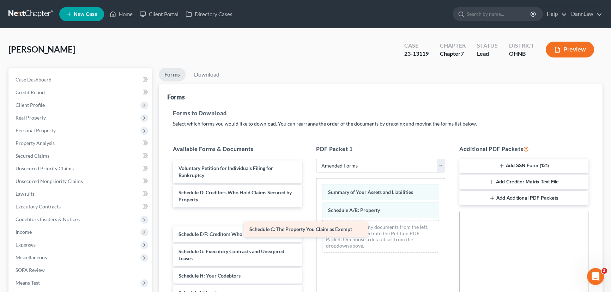
drag, startPoint x: 231, startPoint y: 194, endPoint x: 348, endPoint y: 223, distance: 119.9
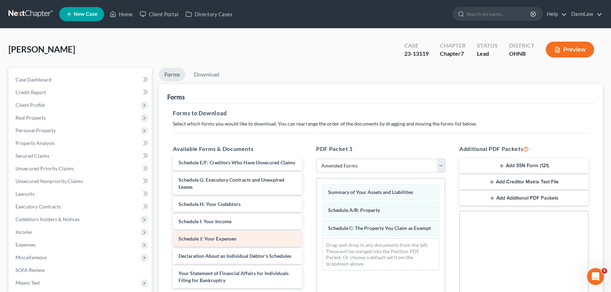
scroll to position [64, 0]
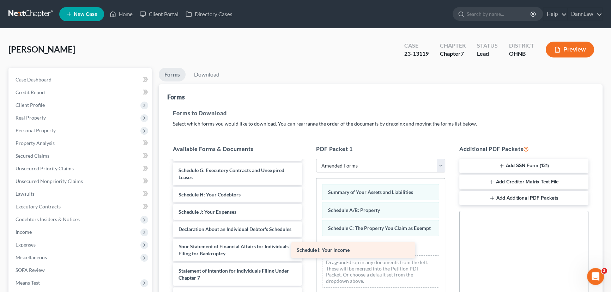
drag, startPoint x: 237, startPoint y: 231, endPoint x: 339, endPoint y: 252, distance: 103.8
click at [308, 252] on div "Schedule I: Your Income Voluntary Petition for Individuals Filing for Bankruptc…" at bounding box center [237, 250] width 140 height 307
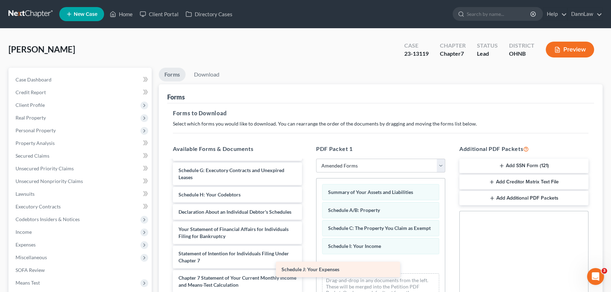
drag, startPoint x: 223, startPoint y: 220, endPoint x: 339, endPoint y: 264, distance: 124.0
click at [308, 267] on div "Schedule J: Your Expenses Voluntary Petition for Individuals Filing for Bankrup…" at bounding box center [237, 242] width 140 height 290
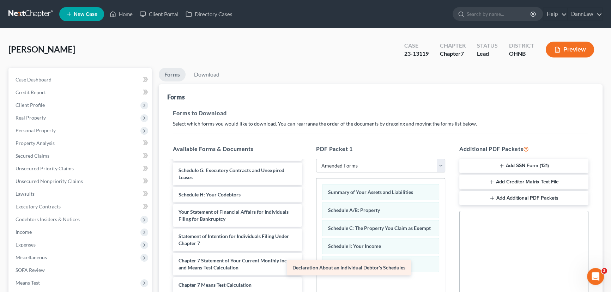
drag, startPoint x: 258, startPoint y: 222, endPoint x: 372, endPoint y: 272, distance: 124.4
click at [308, 272] on div "Declaration About an Individual Debtor's Schedules Voluntary Petition for Indiv…" at bounding box center [237, 233] width 140 height 273
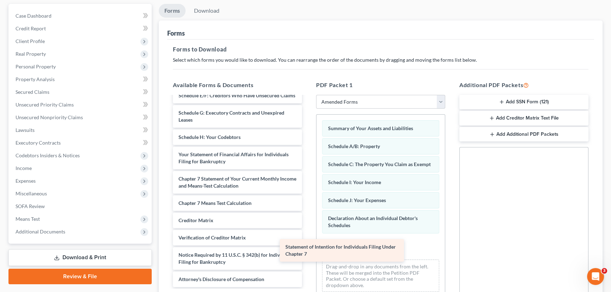
drag, startPoint x: 248, startPoint y: 180, endPoint x: 357, endPoint y: 246, distance: 127.1
click at [308, 246] on div "Statement of Intention for Individuals Filing Under Chapter 7 Voluntary Petitio…" at bounding box center [237, 163] width 140 height 248
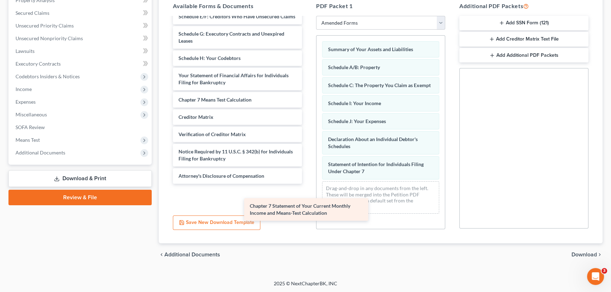
scroll to position [40, 0]
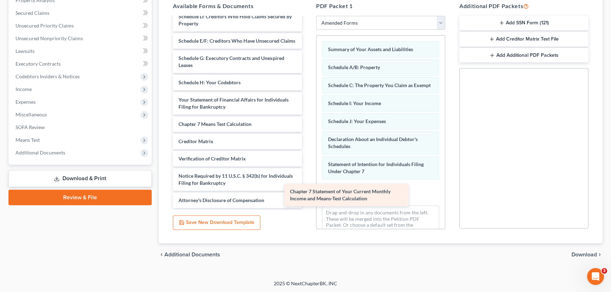
drag, startPoint x: 220, startPoint y: 102, endPoint x: 331, endPoint y: 195, distance: 144.9
click at [308, 195] on div "Chapter 7 Statement of Your Current Monthly Income and Means-Test Calculation V…" at bounding box center [237, 96] width 140 height 224
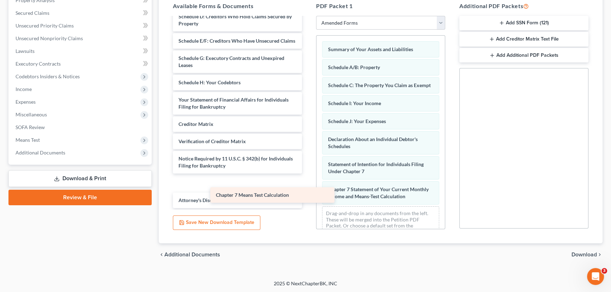
scroll to position [23, 0]
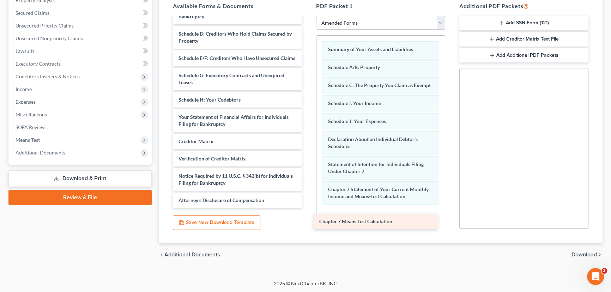
drag, startPoint x: 246, startPoint y: 124, endPoint x: 388, endPoint y: 222, distance: 171.9
click at [308, 208] on div "Chapter 7 Means Test Calculation Voluntary Petition for Individuals Filing for …" at bounding box center [237, 105] width 140 height 206
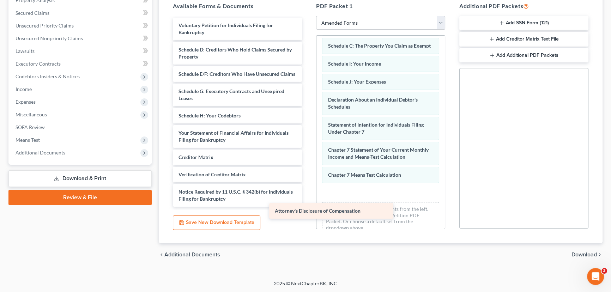
scroll to position [5, 0]
drag, startPoint x: 219, startPoint y: 202, endPoint x: 334, endPoint y: 210, distance: 115.0
click at [308, 207] on div "Attorney's Disclosure of Compensation Voluntary Petition for Individuals Filing…" at bounding box center [237, 112] width 140 height 189
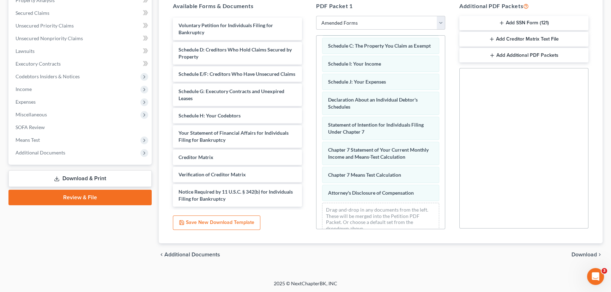
click at [582, 253] on span "Download" at bounding box center [584, 255] width 25 height 6
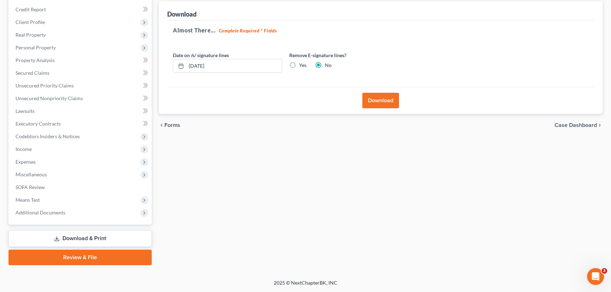
scroll to position [82, 0]
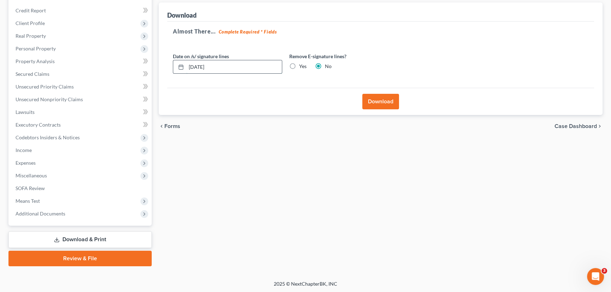
click at [201, 66] on input "[DATE]" at bounding box center [234, 66] width 96 height 13
type input "[DATE]"
click at [371, 101] on button "Download" at bounding box center [381, 102] width 37 height 16
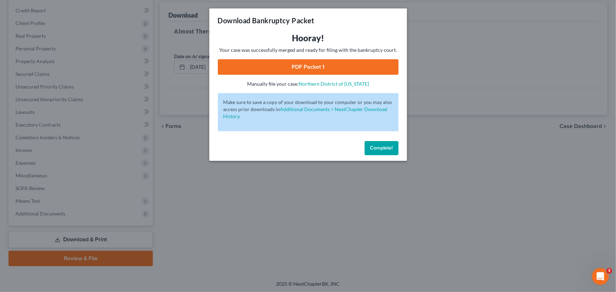
click at [368, 70] on link "PDF Packet 1" at bounding box center [308, 67] width 181 height 16
click at [381, 150] on span "Complete!" at bounding box center [381, 148] width 23 height 6
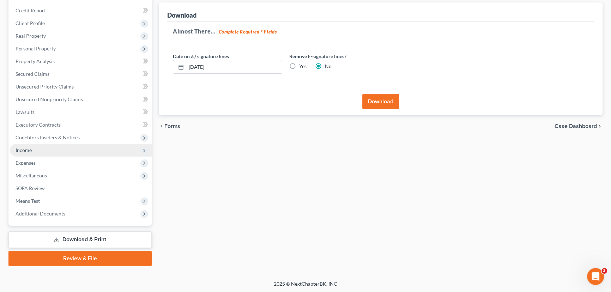
click at [29, 148] on span "Income" at bounding box center [24, 150] width 16 height 6
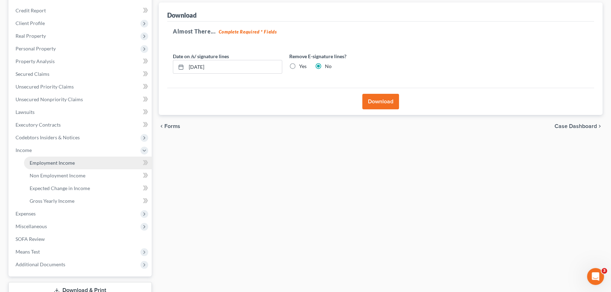
click at [36, 158] on link "Employment Income" at bounding box center [88, 163] width 128 height 13
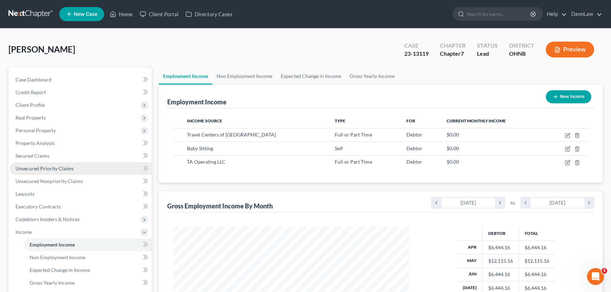
scroll to position [126, 251]
click at [499, 204] on icon "chevron_right" at bounding box center [500, 203] width 10 height 11
click at [434, 205] on icon "chevron_left" at bounding box center [437, 203] width 10 height 11
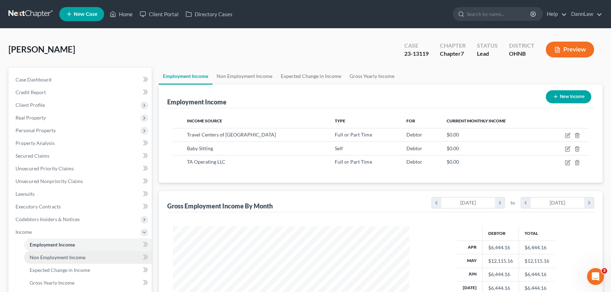
click at [70, 259] on span "Non Employment Income" at bounding box center [58, 257] width 56 height 6
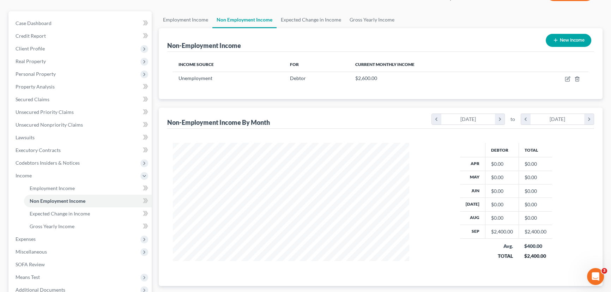
scroll to position [64, 0]
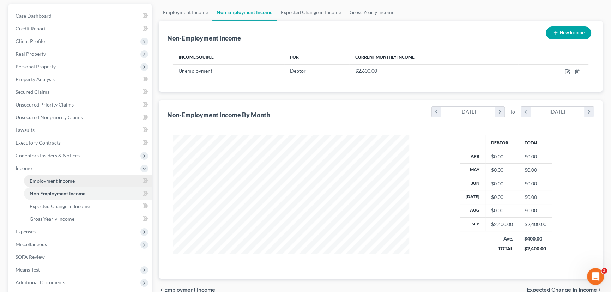
click at [42, 183] on link "Employment Income" at bounding box center [88, 181] width 128 height 13
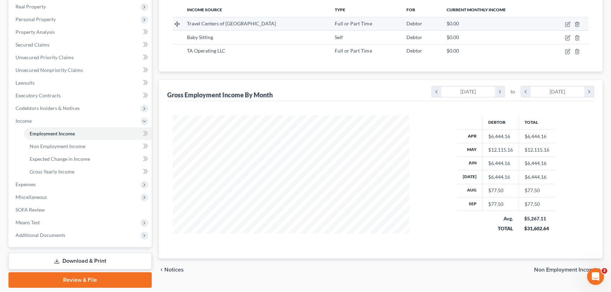
scroll to position [133, 0]
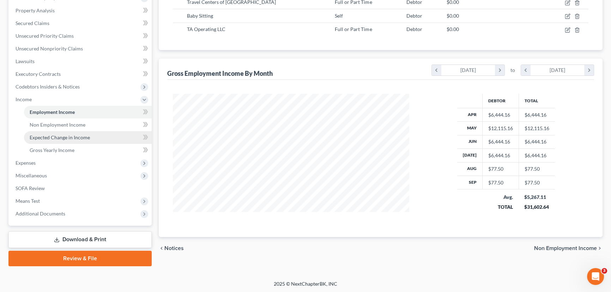
click at [49, 131] on link "Expected Change in Income" at bounding box center [88, 137] width 128 height 13
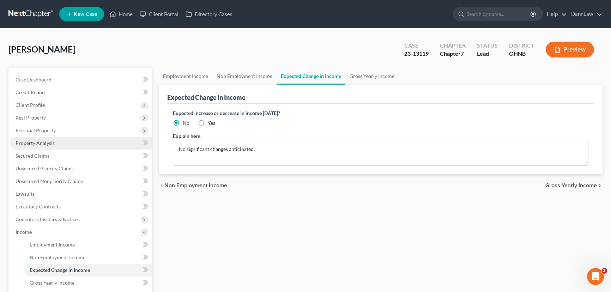
click at [50, 143] on span "Property Analysis" at bounding box center [35, 143] width 39 height 6
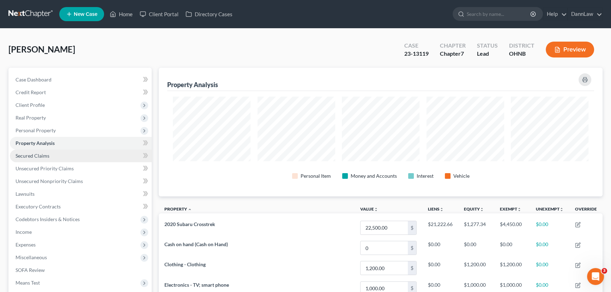
click at [49, 152] on link "Secured Claims" at bounding box center [81, 156] width 142 height 13
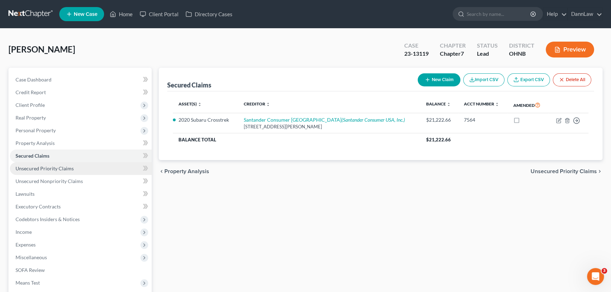
click at [50, 164] on link "Unsecured Priority Claims" at bounding box center [81, 168] width 142 height 13
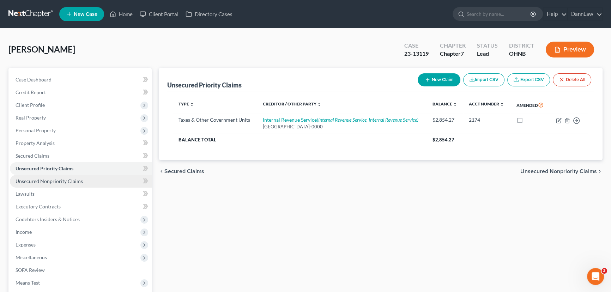
click at [52, 180] on span "Unsecured Nonpriority Claims" at bounding box center [49, 181] width 67 height 6
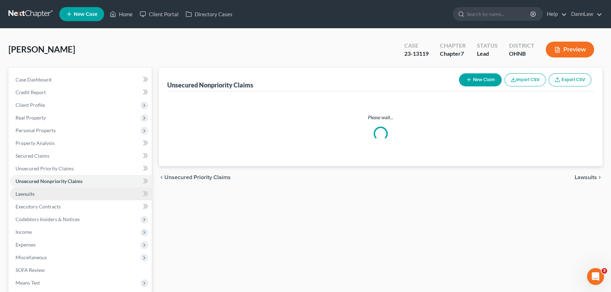
click at [51, 198] on link "Lawsuits" at bounding box center [81, 194] width 142 height 13
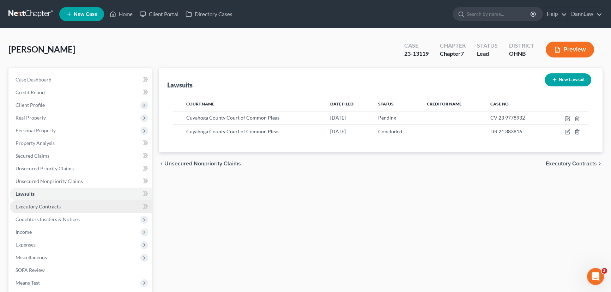
click at [51, 205] on span "Executory Contracts" at bounding box center [38, 207] width 45 height 6
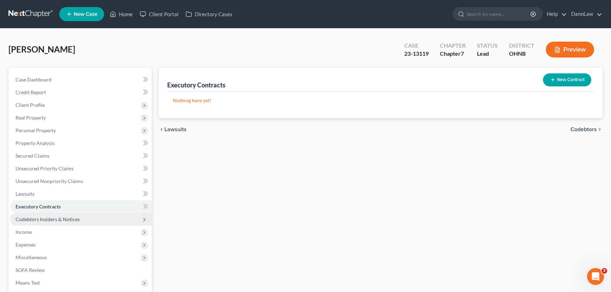
click at [53, 218] on span "Codebtors Insiders & Notices" at bounding box center [48, 219] width 64 height 6
click at [125, 15] on link "Home" at bounding box center [121, 14] width 30 height 13
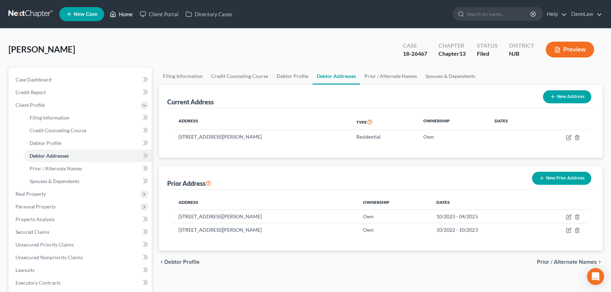
click at [127, 16] on link "Home" at bounding box center [121, 14] width 30 height 13
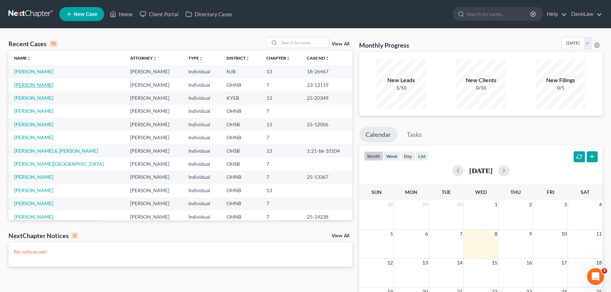
click at [41, 85] on link "[PERSON_NAME]" at bounding box center [33, 85] width 39 height 6
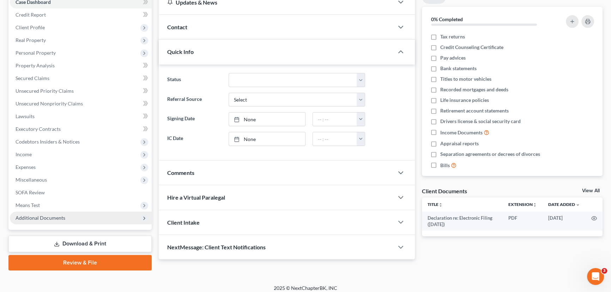
scroll to position [82, 0]
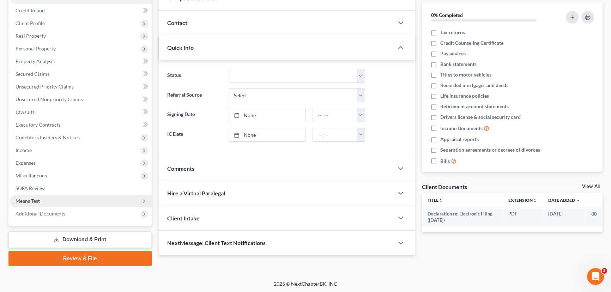
click at [32, 200] on span "Means Test" at bounding box center [28, 201] width 24 height 6
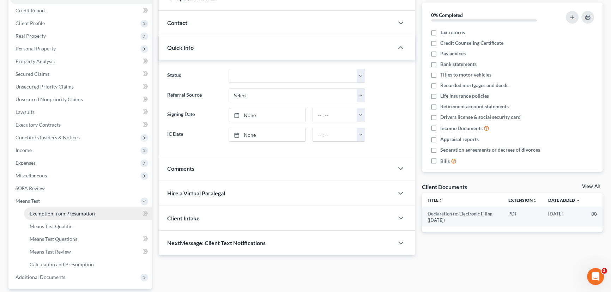
click at [38, 211] on span "Exemption from Presumption" at bounding box center [62, 214] width 65 height 6
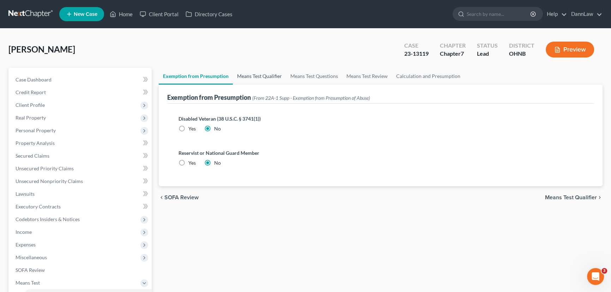
click at [253, 74] on link "Means Test Qualifier" at bounding box center [259, 76] width 53 height 17
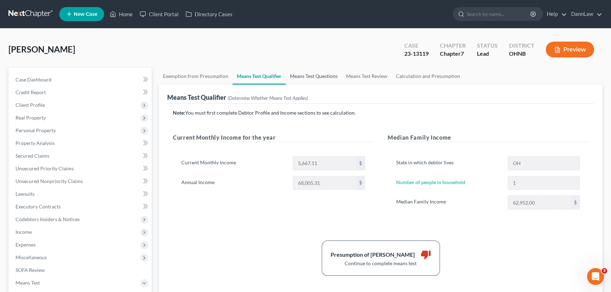
click at [303, 78] on link "Means Test Questions" at bounding box center [314, 76] width 56 height 17
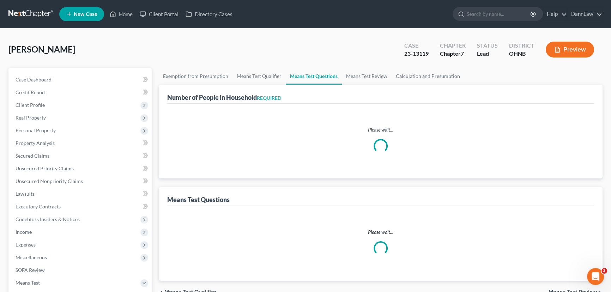
select select "1"
select select "60"
select select "1"
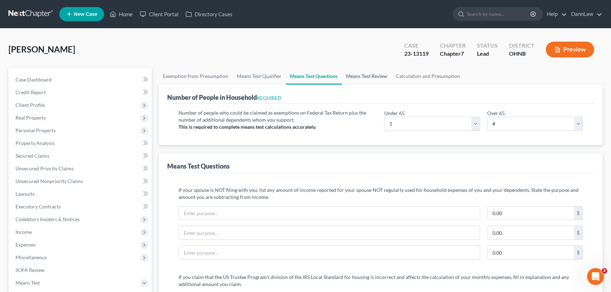
click at [374, 80] on link "Means Test Review" at bounding box center [367, 76] width 50 height 17
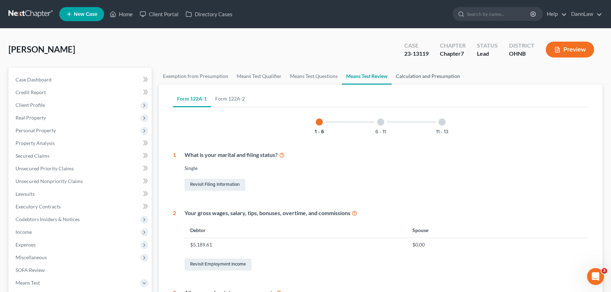
click at [412, 77] on link "Calculation and Presumption" at bounding box center [428, 76] width 73 height 17
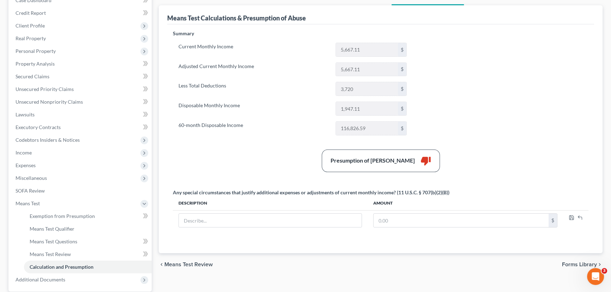
scroll to position [145, 0]
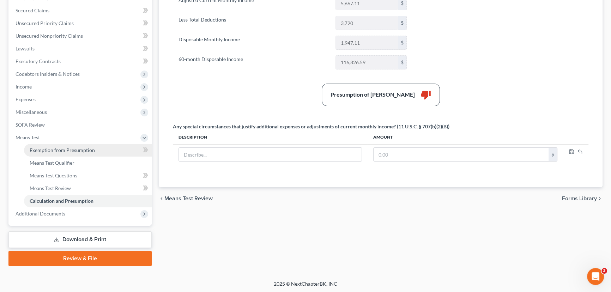
click at [59, 150] on span "Exemption from Presumption" at bounding box center [62, 150] width 65 height 6
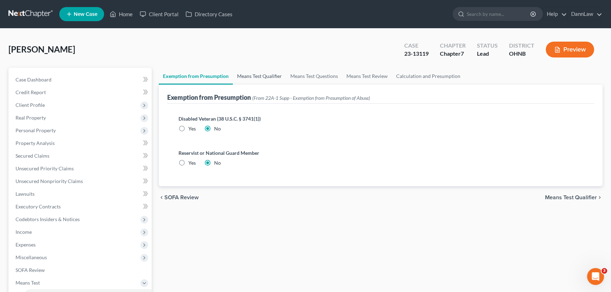
click at [239, 77] on link "Means Test Qualifier" at bounding box center [259, 76] width 53 height 17
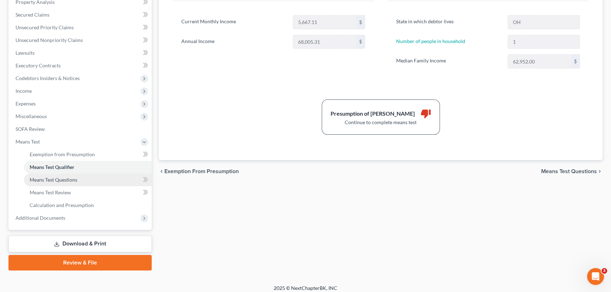
scroll to position [145, 0]
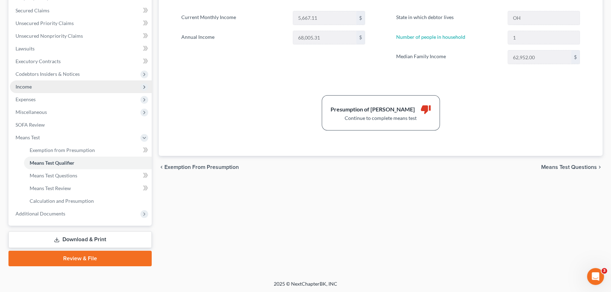
click at [24, 88] on span "Income" at bounding box center [24, 87] width 16 height 6
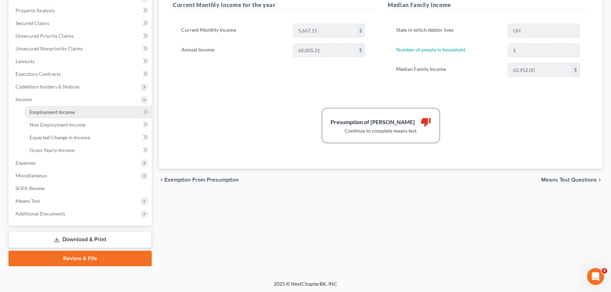
click at [49, 110] on span "Employment Income" at bounding box center [52, 112] width 45 height 6
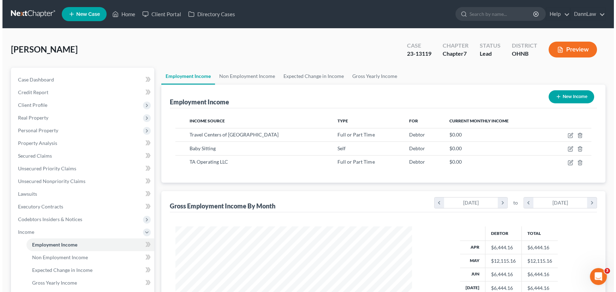
scroll to position [126, 251]
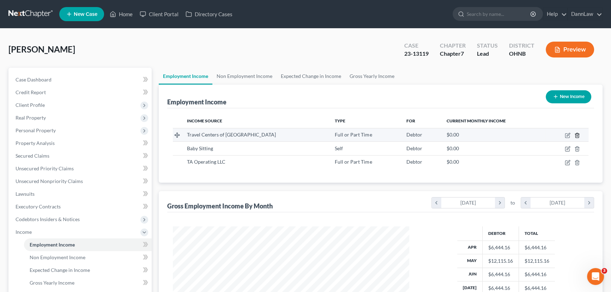
click at [577, 135] on line "button" at bounding box center [577, 135] width 0 height 1
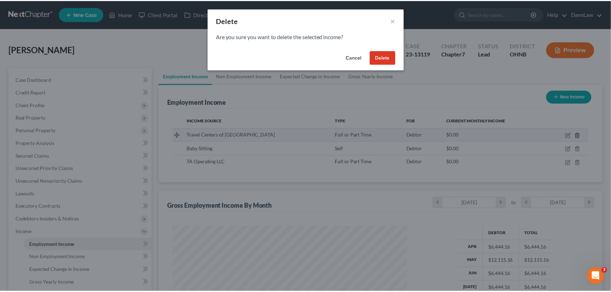
scroll to position [126, 253]
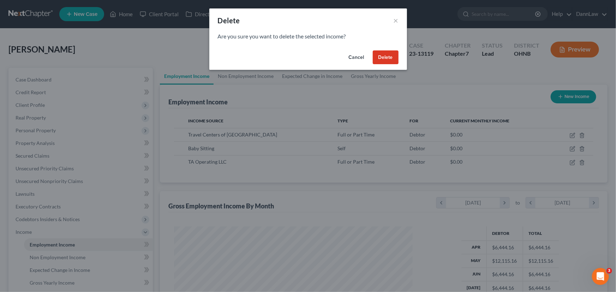
click at [381, 58] on button "Delete" at bounding box center [386, 57] width 26 height 14
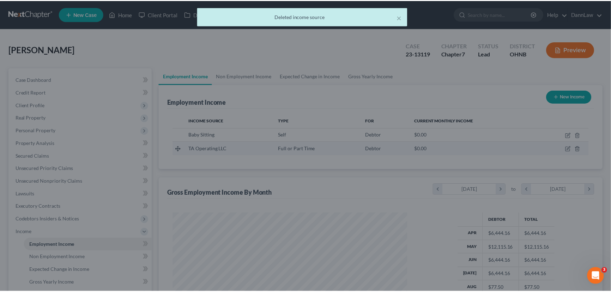
scroll to position [126, 251]
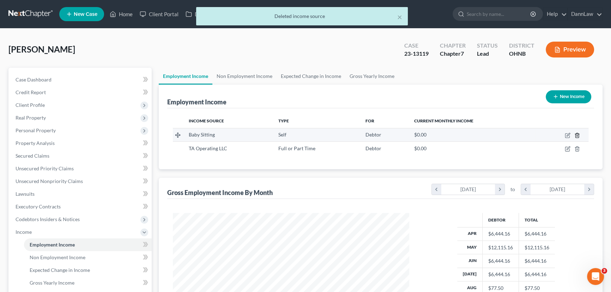
click at [579, 136] on icon "button" at bounding box center [578, 136] width 6 height 6
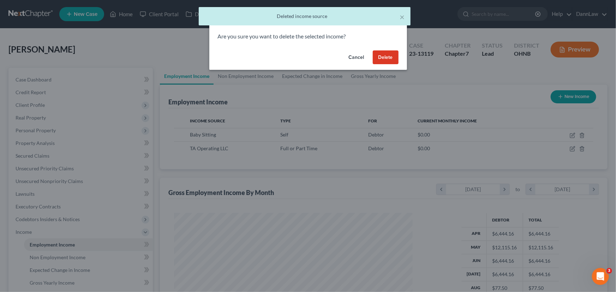
click at [383, 59] on button "Delete" at bounding box center [386, 57] width 26 height 14
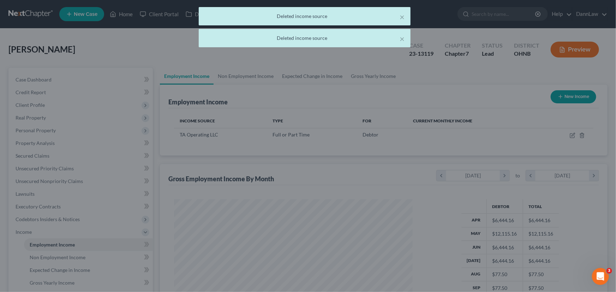
scroll to position [352854, 352730]
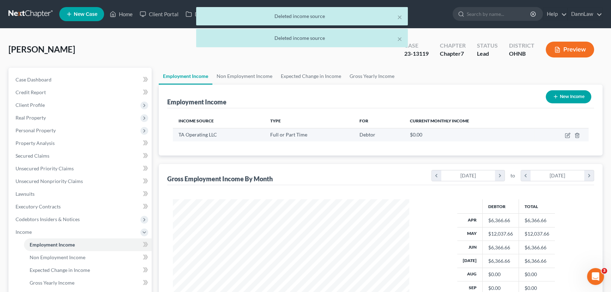
click at [579, 138] on td at bounding box center [562, 134] width 54 height 13
click at [576, 134] on icon "button" at bounding box center [578, 136] width 6 height 6
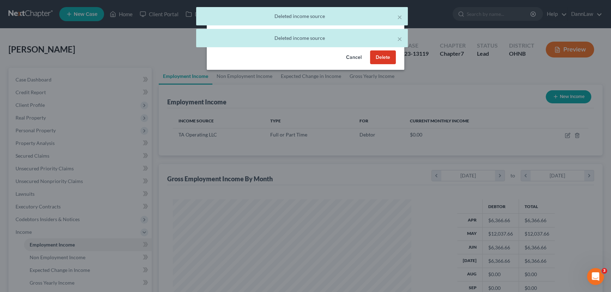
scroll to position [126, 253]
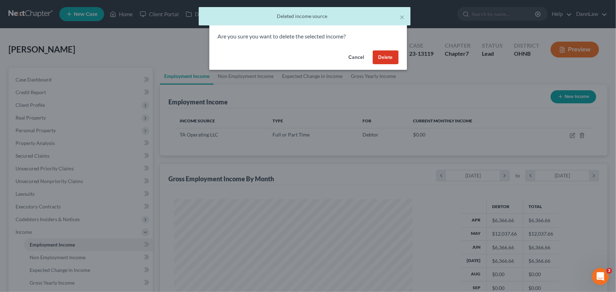
drag, startPoint x: 384, startPoint y: 62, endPoint x: 372, endPoint y: 103, distance: 42.9
click at [384, 62] on button "Delete" at bounding box center [386, 57] width 26 height 14
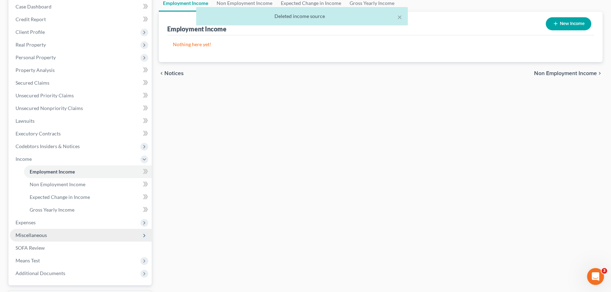
scroll to position [133, 0]
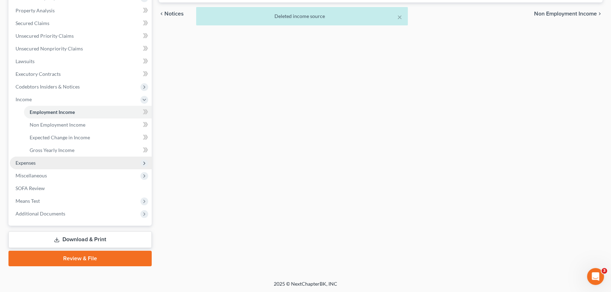
click at [41, 164] on span "Expenses" at bounding box center [81, 163] width 142 height 13
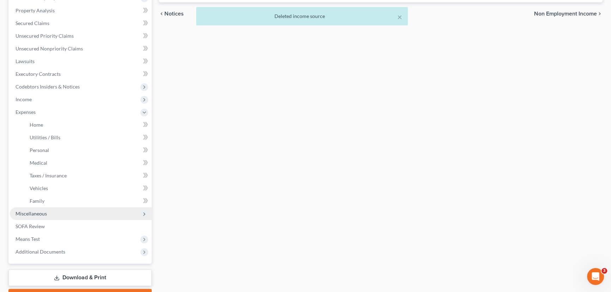
click at [36, 214] on span "Miscellaneous" at bounding box center [31, 214] width 31 height 6
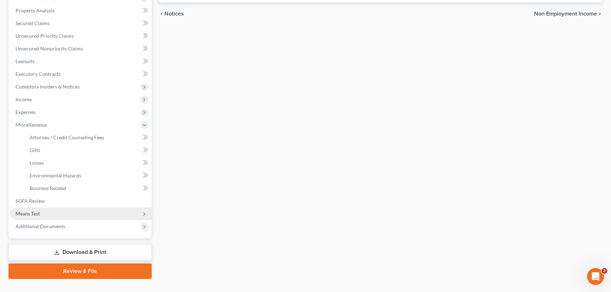
click at [32, 217] on span "Means Test" at bounding box center [81, 214] width 142 height 13
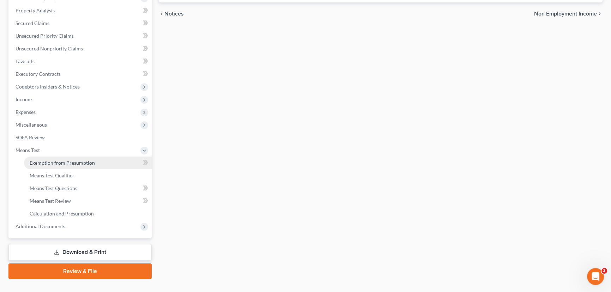
click at [64, 161] on span "Exemption from Presumption" at bounding box center [62, 163] width 65 height 6
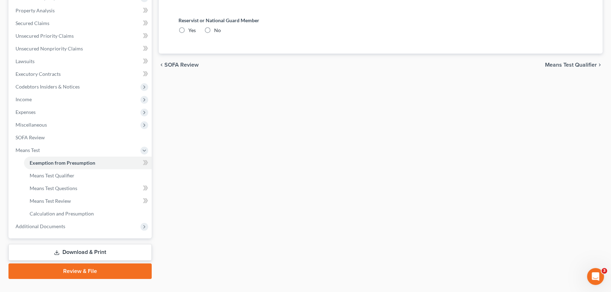
radio input "true"
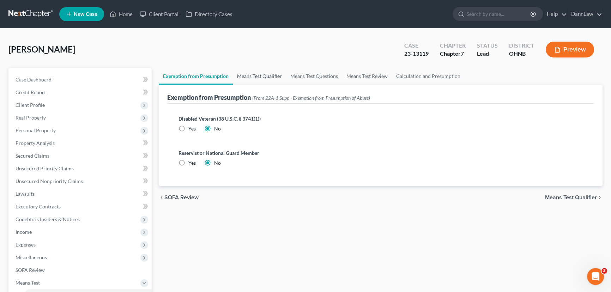
click at [247, 71] on link "Means Test Qualifier" at bounding box center [259, 76] width 53 height 17
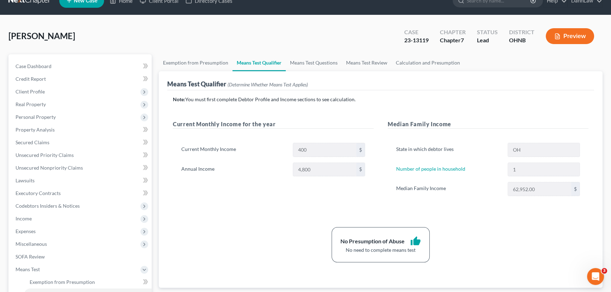
scroll to position [145, 0]
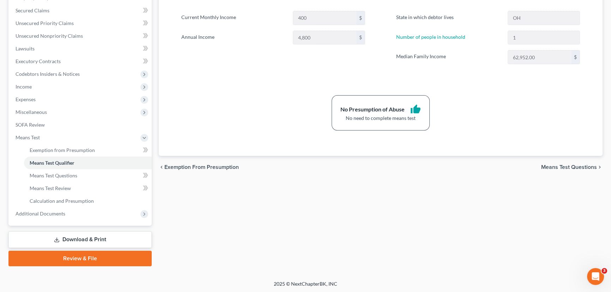
click at [67, 245] on link "Download & Print" at bounding box center [79, 240] width 143 height 17
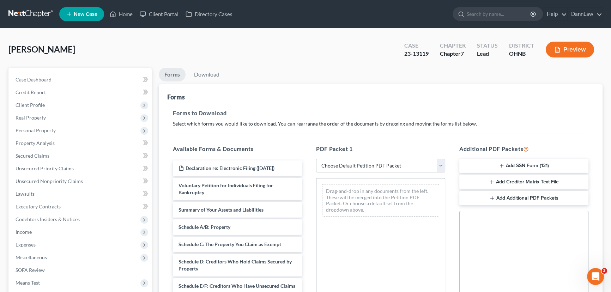
click at [367, 167] on select "Choose Default Petition PDF Packet Complete Bankruptcy Petition (all forms and …" at bounding box center [380, 166] width 129 height 14
select select "2"
click at [316, 159] on select "Choose Default Petition PDF Packet Complete Bankruptcy Petition (all forms and …" at bounding box center [380, 166] width 129 height 14
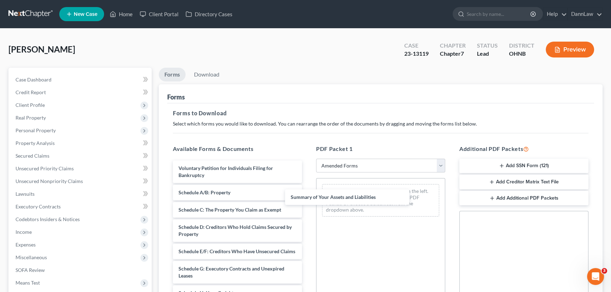
drag, startPoint x: 225, startPoint y: 194, endPoint x: 346, endPoint y: 198, distance: 121.1
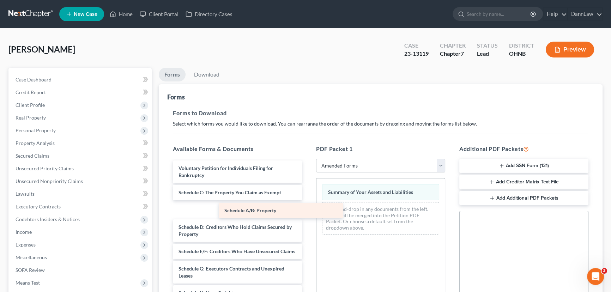
drag, startPoint x: 236, startPoint y: 195, endPoint x: 335, endPoint y: 212, distance: 100.2
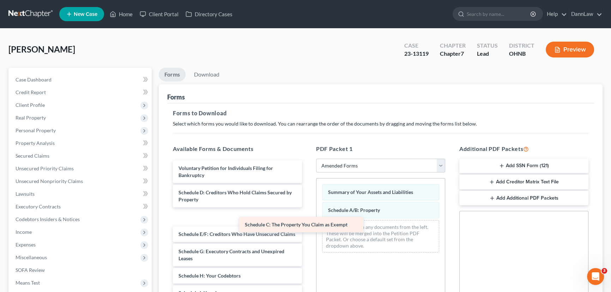
drag, startPoint x: 229, startPoint y: 194, endPoint x: 352, endPoint y: 229, distance: 127.6
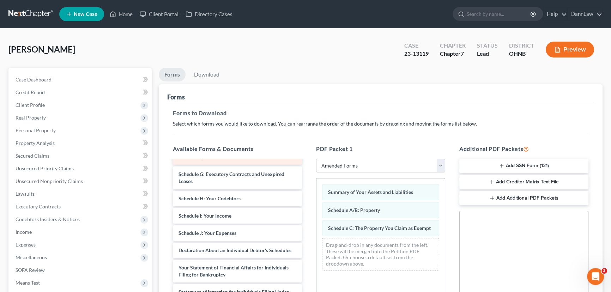
scroll to position [64, 0]
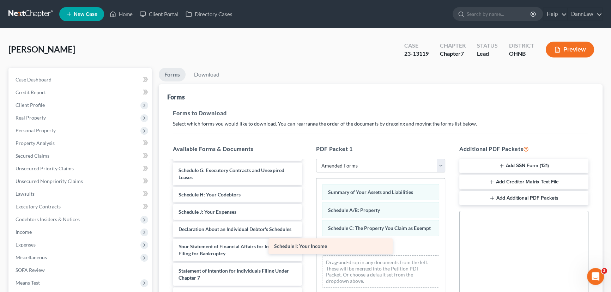
drag, startPoint x: 229, startPoint y: 220, endPoint x: 349, endPoint y: 247, distance: 122.7
click at [308, 247] on div "Schedule I: Your Income Voluntary Petition for Individuals Filing for Bankruptc…" at bounding box center [237, 242] width 140 height 290
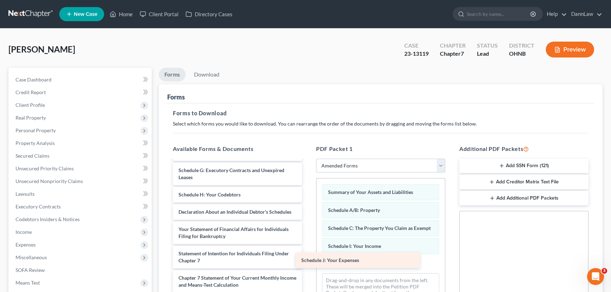
drag, startPoint x: 239, startPoint y: 220, endPoint x: 376, endPoint y: 261, distance: 143.8
click at [308, 262] on div "Schedule J: Your Expenses Voluntary Petition for Individuals Filing for Bankrup…" at bounding box center [237, 233] width 140 height 273
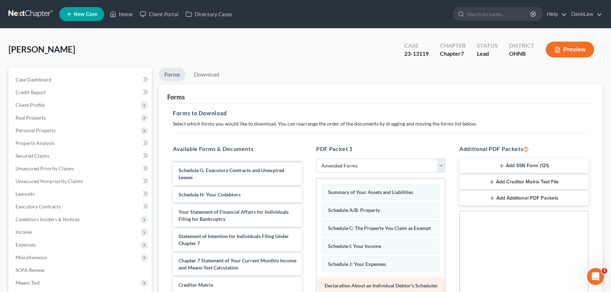
drag, startPoint x: 192, startPoint y: 217, endPoint x: 346, endPoint y: 274, distance: 163.8
click at [308, 276] on div "Declaration About an Individual Debtor's Schedules Voluntary Petition for Indiv…" at bounding box center [237, 224] width 140 height 255
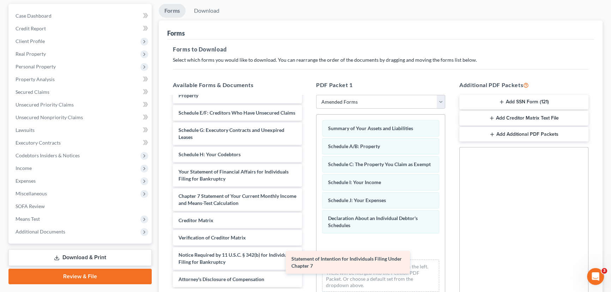
scroll to position [47, 0]
drag, startPoint x: 213, startPoint y: 181, endPoint x: 334, endPoint y: 245, distance: 136.6
click at [308, 246] on div "Statement of Intention for Individuals Filing Under Chapter 7 Voluntary Petitio…" at bounding box center [237, 171] width 140 height 231
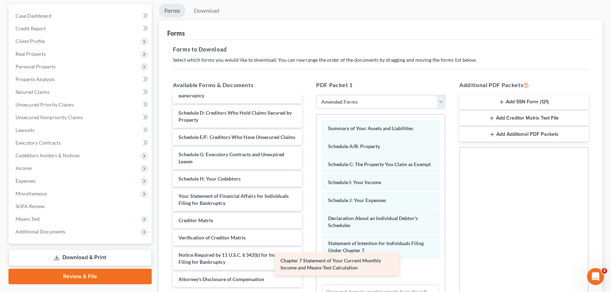
scroll to position [23, 0]
drag, startPoint x: 221, startPoint y: 196, endPoint x: 344, endPoint y: 260, distance: 138.6
click at [308, 262] on div "Chapter 7 Statement of Your Current Monthly Income and Means-Test Calculation V…" at bounding box center [237, 184] width 140 height 206
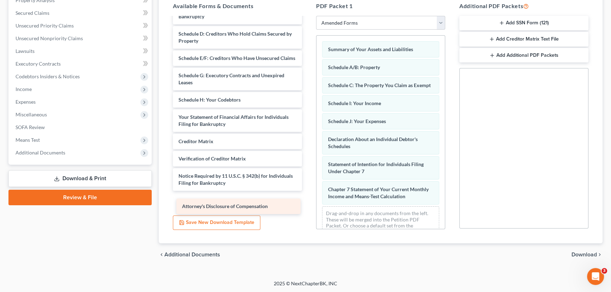
scroll to position [5, 0]
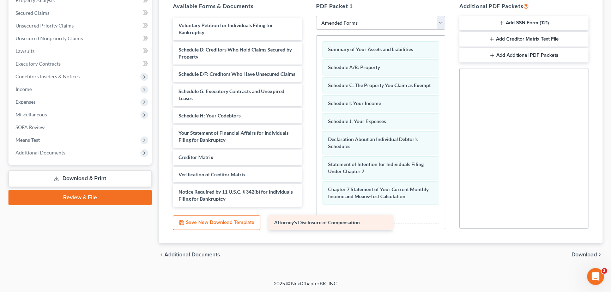
drag, startPoint x: 282, startPoint y: 201, endPoint x: 378, endPoint y: 224, distance: 98.3
click at [308, 207] on div "Attorney's Disclosure of Compensation Voluntary Petition for Individuals Filing…" at bounding box center [237, 112] width 140 height 189
click at [379, 223] on div "Attorney's Disclosure of Compensation" at bounding box center [331, 223] width 124 height 16
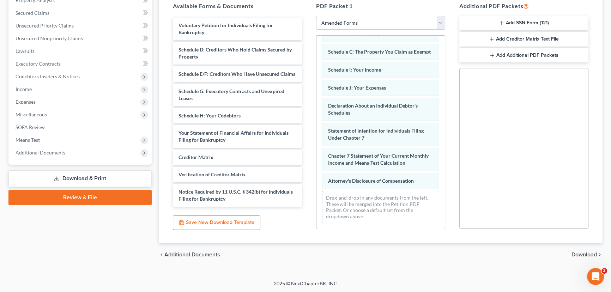
scroll to position [40, 0]
click at [579, 252] on span "Download" at bounding box center [584, 255] width 25 height 6
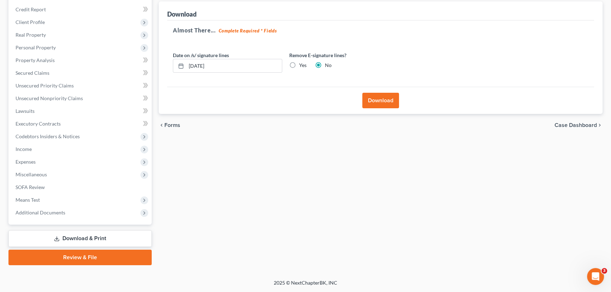
scroll to position [82, 0]
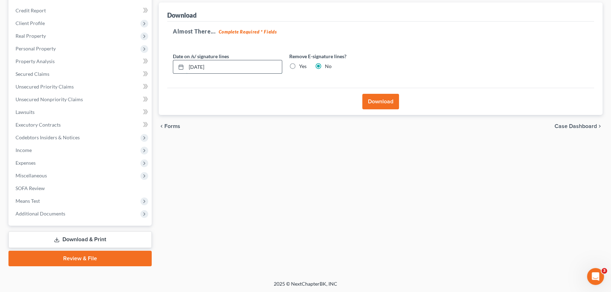
click at [199, 66] on input "[DATE]" at bounding box center [234, 66] width 96 height 13
type input "[DATE]"
click at [377, 99] on button "Download" at bounding box center [381, 102] width 37 height 16
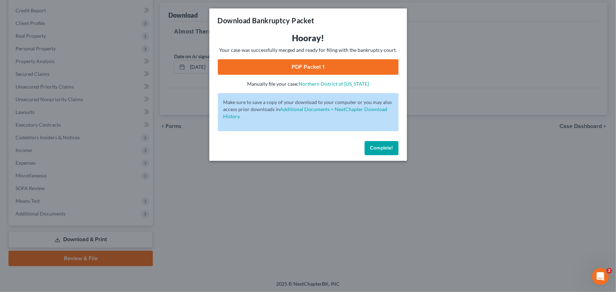
click at [345, 68] on link "PDF Packet 1" at bounding box center [308, 67] width 181 height 16
click at [375, 146] on span "Complete!" at bounding box center [381, 148] width 23 height 6
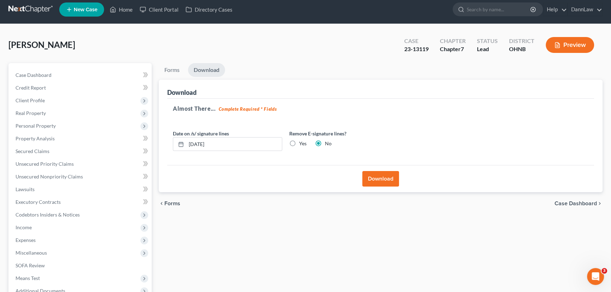
scroll to position [0, 0]
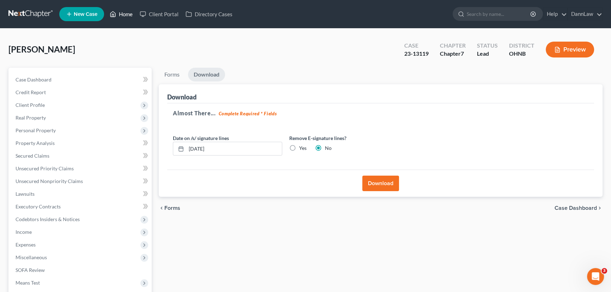
click at [127, 13] on link "Home" at bounding box center [121, 14] width 30 height 13
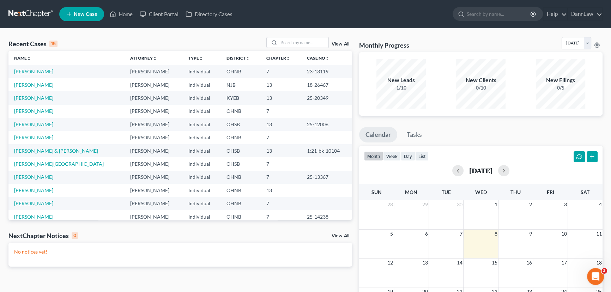
click at [29, 72] on link "[PERSON_NAME]" at bounding box center [33, 71] width 39 height 6
select select "4"
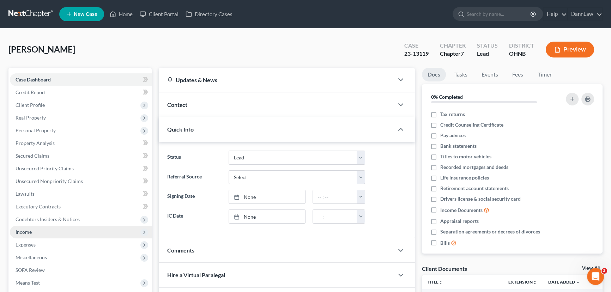
click at [57, 230] on span "Income" at bounding box center [81, 232] width 142 height 13
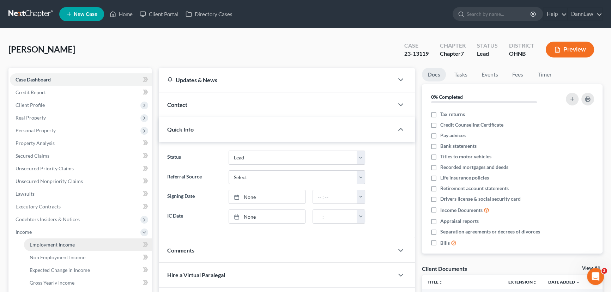
click at [56, 244] on span "Employment Income" at bounding box center [52, 245] width 45 height 6
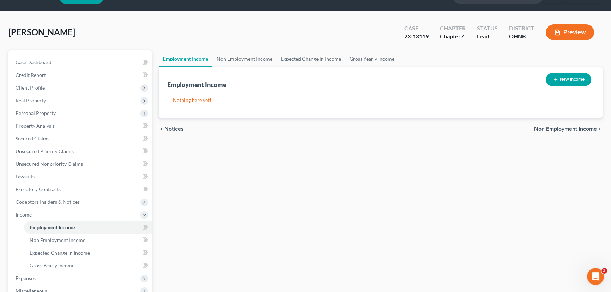
scroll to position [32, 0]
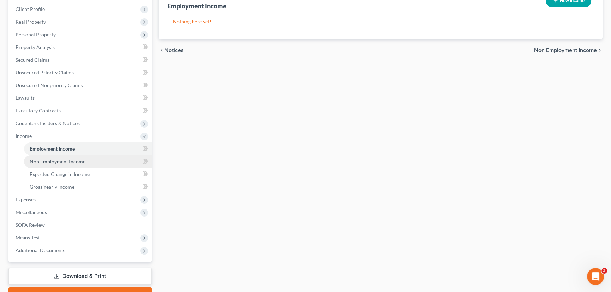
click at [49, 162] on span "Non Employment Income" at bounding box center [58, 161] width 56 height 6
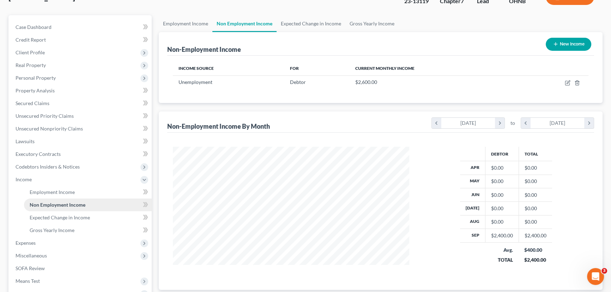
scroll to position [64, 0]
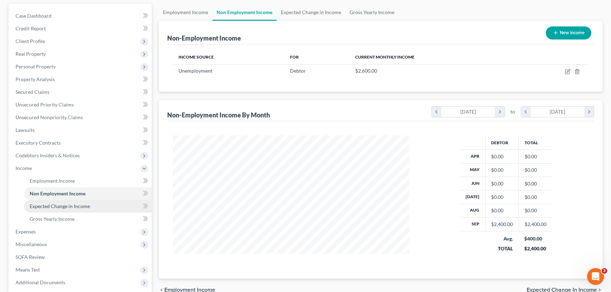
click at [77, 206] on span "Expected Change in Income" at bounding box center [60, 206] width 60 height 6
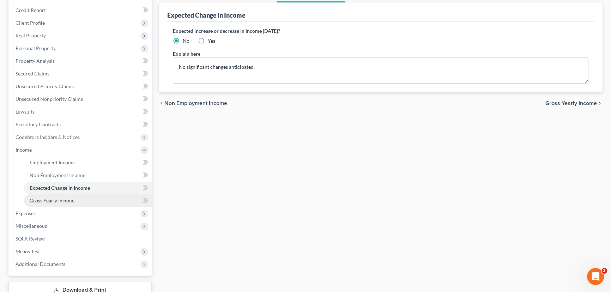
scroll to position [96, 0]
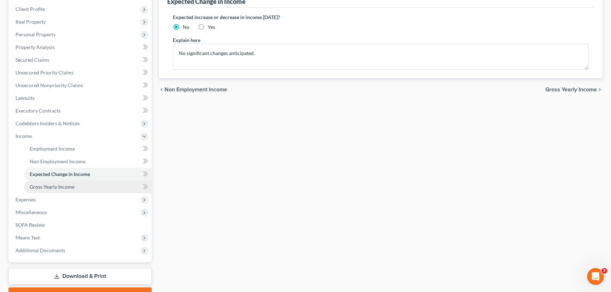
click at [64, 188] on span "Gross Yearly Income" at bounding box center [52, 187] width 45 height 6
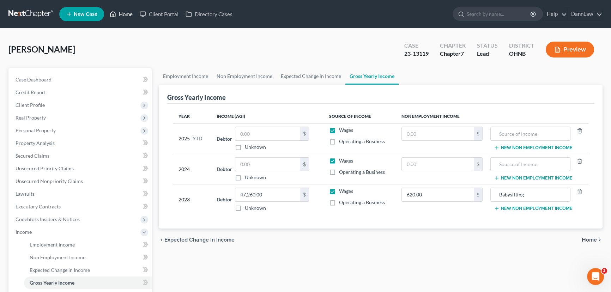
click at [128, 14] on link "Home" at bounding box center [121, 14] width 30 height 13
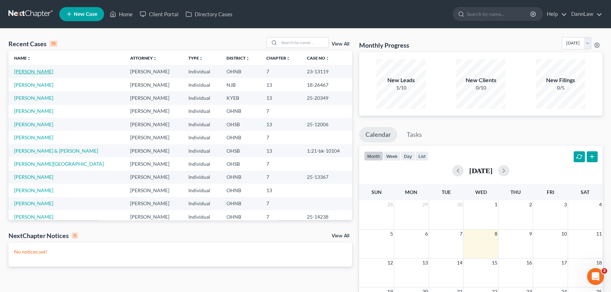
click at [37, 70] on link "[PERSON_NAME]" at bounding box center [33, 71] width 39 height 6
select select "4"
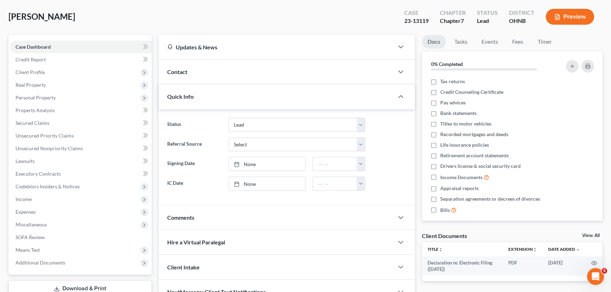
scroll to position [82, 0]
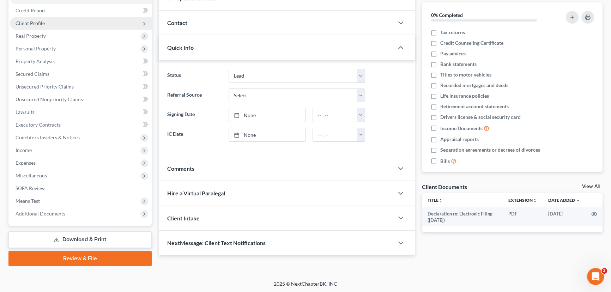
click at [30, 25] on span "Client Profile" at bounding box center [81, 23] width 142 height 13
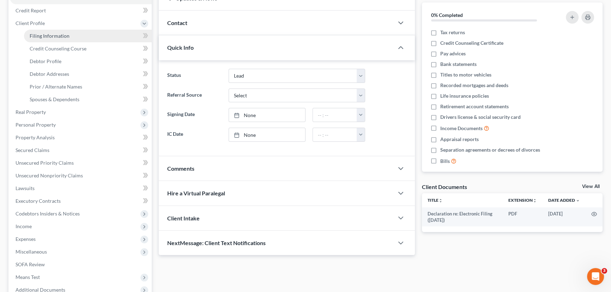
click at [34, 32] on link "Filing Information" at bounding box center [88, 36] width 128 height 13
select select "1"
select select "0"
select select "36"
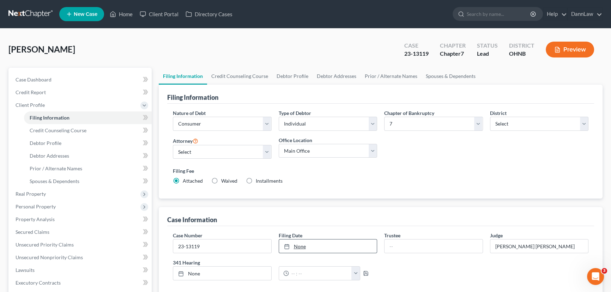
click at [305, 245] on link "None" at bounding box center [328, 246] width 98 height 13
type input "09/07/2023"
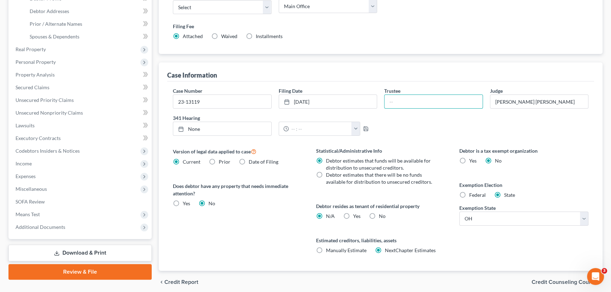
scroll to position [172, 0]
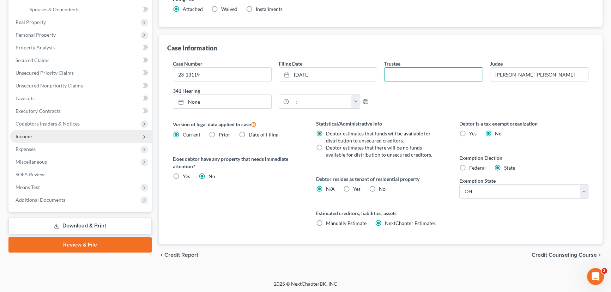
click at [38, 132] on span "Income" at bounding box center [81, 136] width 142 height 13
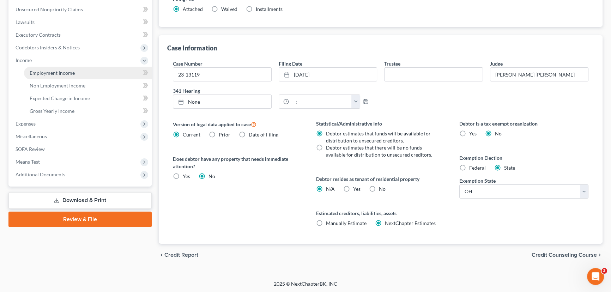
click at [51, 73] on span "Employment Income" at bounding box center [52, 73] width 45 height 6
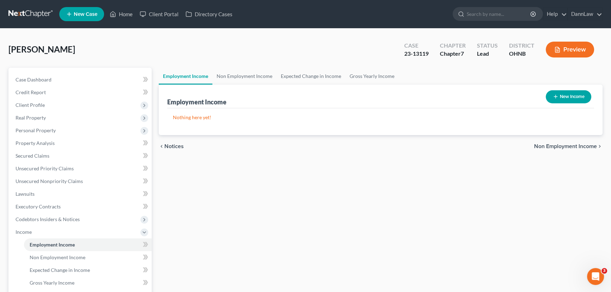
drag, startPoint x: 555, startPoint y: 169, endPoint x: 551, endPoint y: 168, distance: 3.8
click at [555, 169] on div "Employment Income Non Employment Income Expected Change in Income Gross Yearly …" at bounding box center [380, 233] width 451 height 331
click at [576, 94] on button "New Income" at bounding box center [569, 96] width 46 height 13
select select "0"
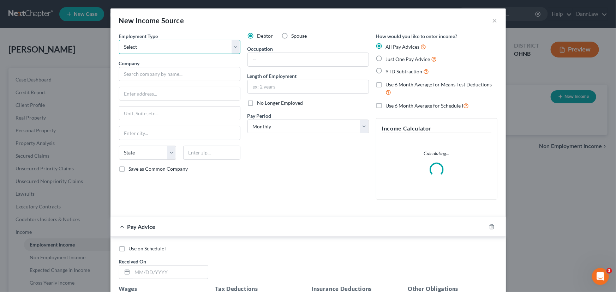
click at [161, 46] on select "Select Full or Part Time Employment Self Employment" at bounding box center [179, 47] width 121 height 14
select select "0"
click at [119, 40] on select "Select Full or Part Time Employment Self Employment" at bounding box center [179, 47] width 121 height 14
click at [166, 72] on input "text" at bounding box center [179, 74] width 121 height 14
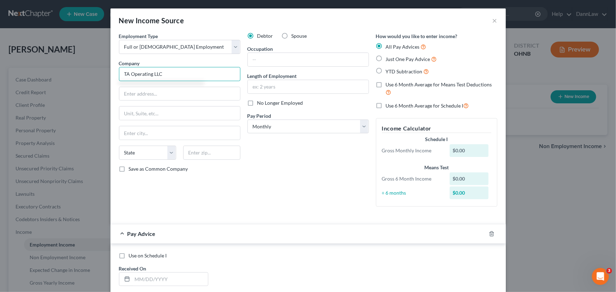
type input "TA Operating LLC"
type input "[STREET_ADDRESS]"
type input "Westlake"
select select "36"
type input "44145"
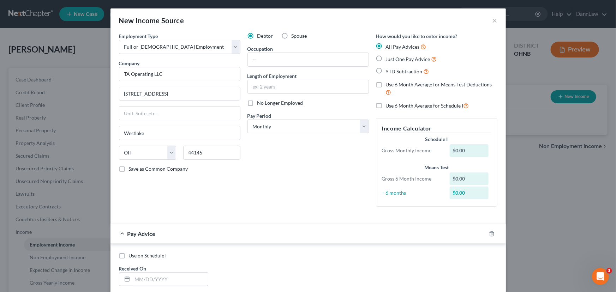
click at [257, 103] on label "No Longer Employed" at bounding box center [280, 103] width 46 height 7
click at [260, 103] on input "No Longer Employed" at bounding box center [262, 102] width 5 height 5
checkbox input "true"
click at [386, 72] on label "YTD Subtraction" at bounding box center [407, 71] width 43 height 8
click at [389, 72] on input "YTD Subtraction" at bounding box center [391, 69] width 5 height 5
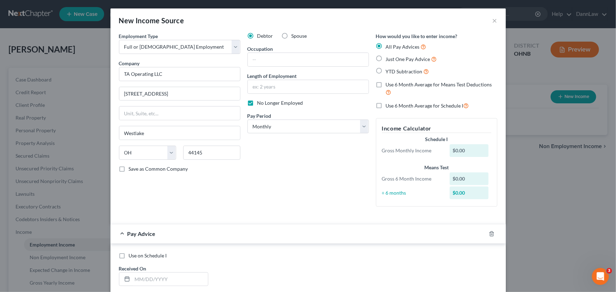
radio input "true"
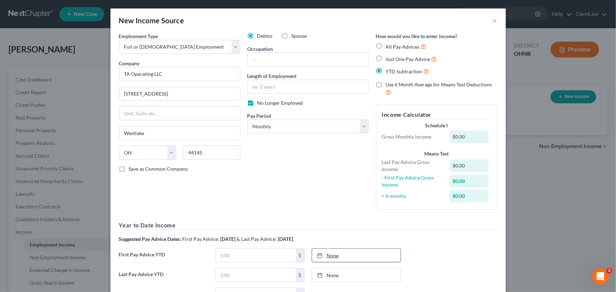
click at [330, 256] on link "None" at bounding box center [356, 255] width 89 height 13
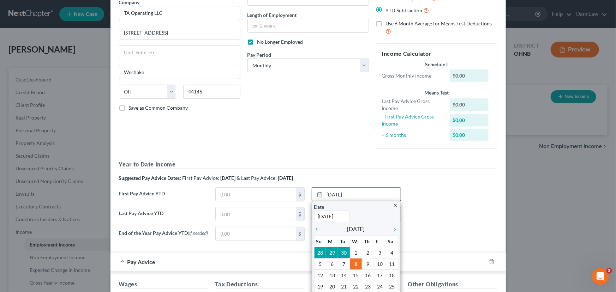
scroll to position [64, 0]
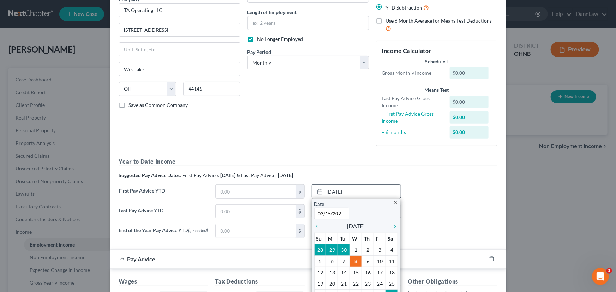
type input "[DATE]"
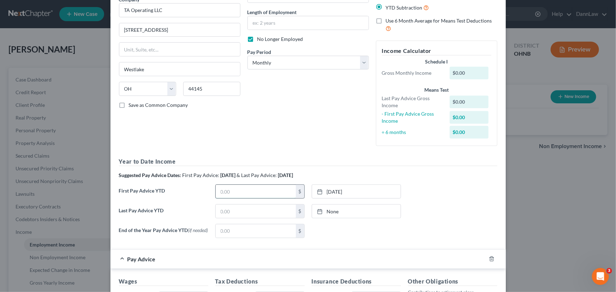
click at [261, 196] on input "text" at bounding box center [256, 191] width 80 height 13
type input "12,014.06"
click at [330, 214] on link "10/8/2025" at bounding box center [356, 211] width 89 height 13
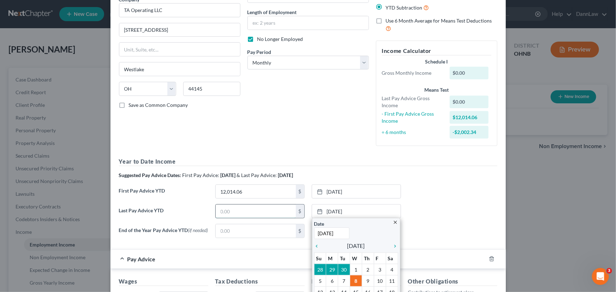
type input "7/31/2025"
click at [240, 214] on input "text" at bounding box center [256, 211] width 80 height 13
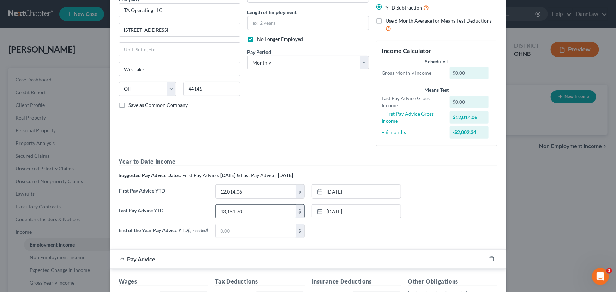
type input "43,151.70"
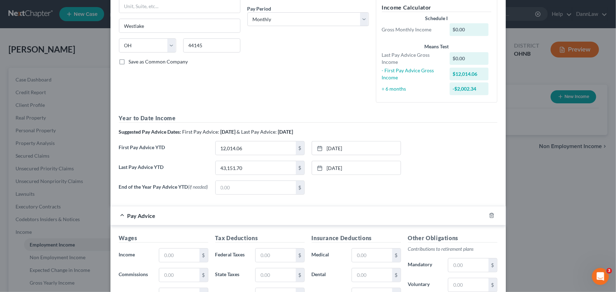
scroll to position [160, 0]
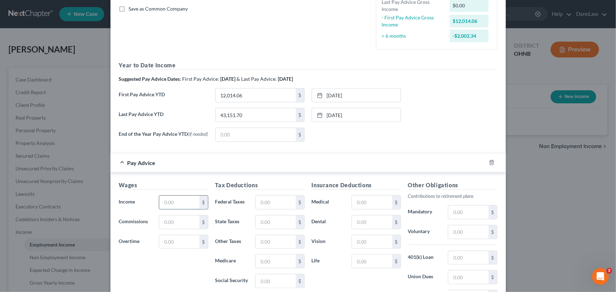
click at [173, 205] on input "text" at bounding box center [179, 202] width 40 height 13
type input "3,183.33"
click at [286, 246] on input "text" at bounding box center [276, 241] width 40 height 13
type input "568.85"
click at [456, 231] on input "text" at bounding box center [468, 232] width 40 height 13
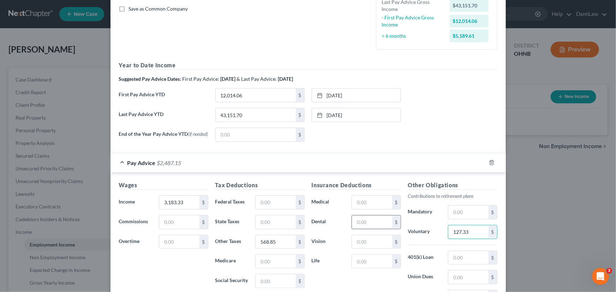
type input "127.33"
click at [386, 227] on input "text" at bounding box center [372, 222] width 40 height 13
type input "10"
click at [360, 204] on input "text" at bounding box center [372, 202] width 40 height 13
type input "140.50"
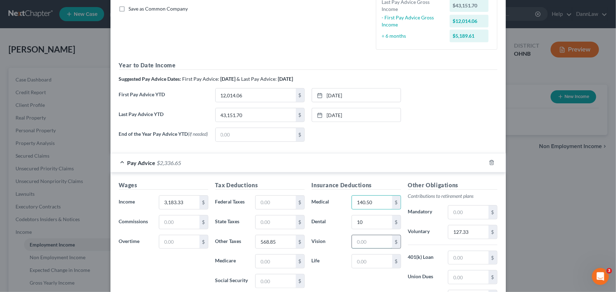
click at [371, 242] on input "text" at bounding box center [372, 241] width 40 height 13
type input "5"
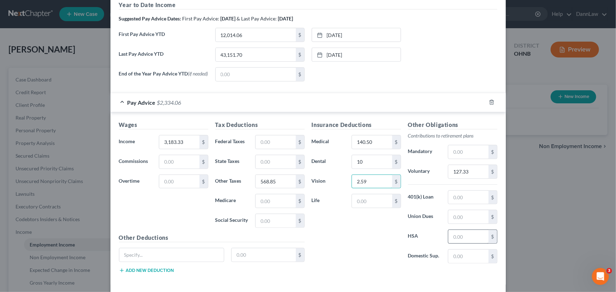
scroll to position [224, 0]
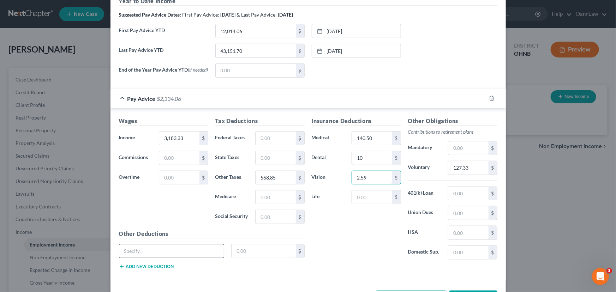
type input "2.59"
click at [154, 257] on input "text" at bounding box center [171, 251] width 105 height 13
type input "l"
type input "Healthcare Flex"
type input "158.33"
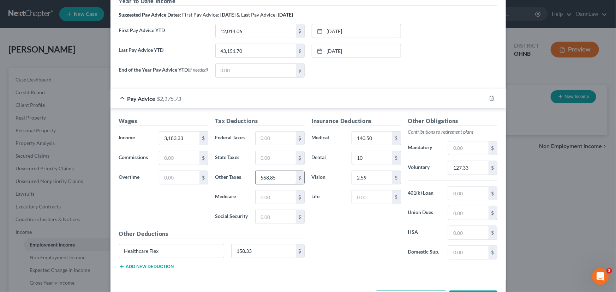
click at [259, 183] on input "568.85" at bounding box center [276, 177] width 40 height 13
type input "1"
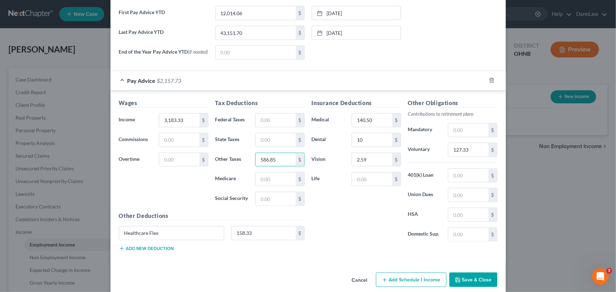
scroll to position [252, 0]
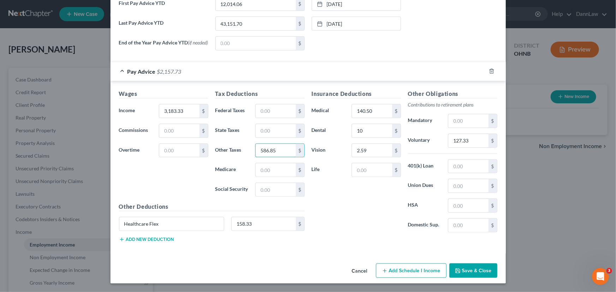
type input "586.85"
click at [464, 270] on button "Save & Close" at bounding box center [473, 271] width 48 height 15
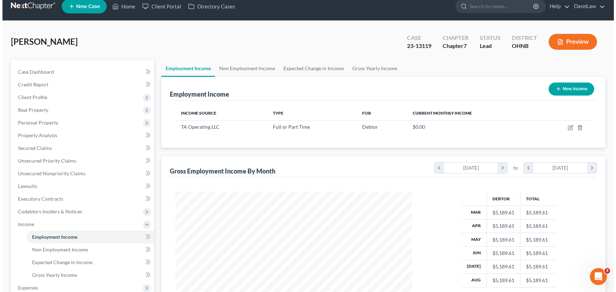
scroll to position [4, 0]
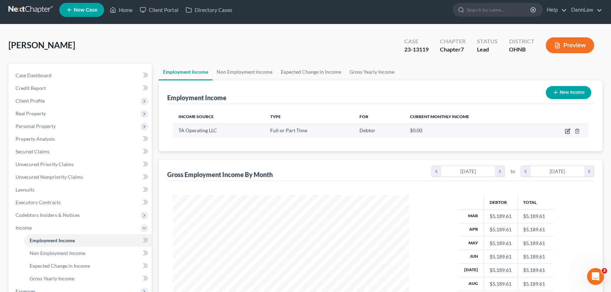
click at [567, 130] on icon "button" at bounding box center [568, 131] width 6 height 6
select select "0"
select select "36"
select select "0"
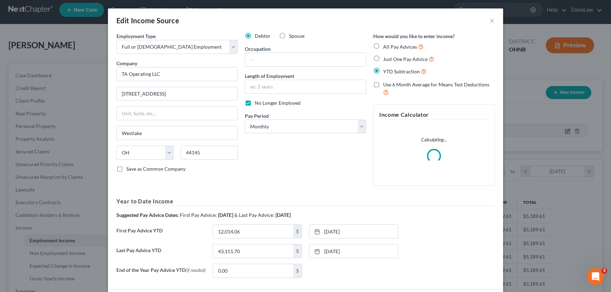
scroll to position [126, 253]
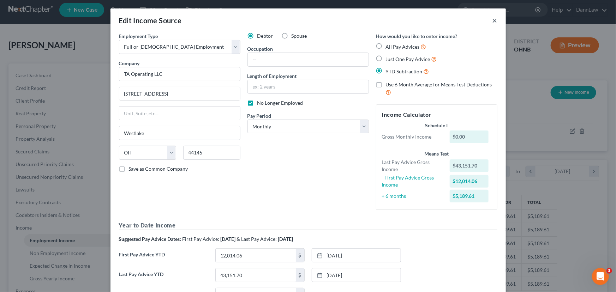
click at [493, 20] on button "×" at bounding box center [494, 20] width 5 height 8
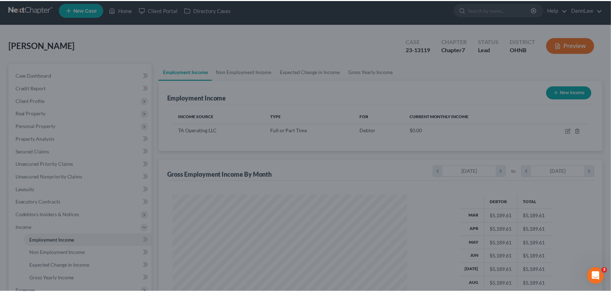
scroll to position [352854, 352730]
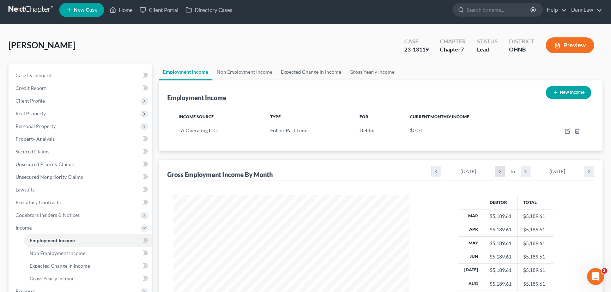
click at [504, 173] on icon "chevron_right" at bounding box center [500, 171] width 10 height 11
click at [503, 172] on icon "chevron_right" at bounding box center [500, 171] width 10 height 11
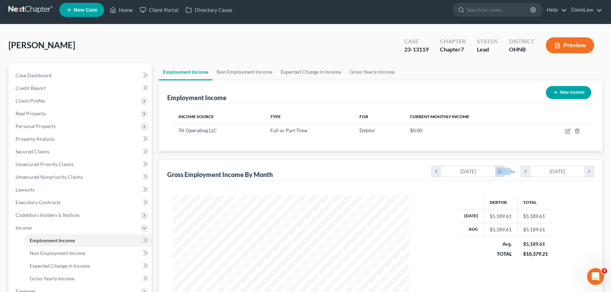
click at [503, 172] on icon "chevron_right" at bounding box center [500, 171] width 10 height 11
click at [502, 171] on icon "chevron_right" at bounding box center [500, 171] width 10 height 11
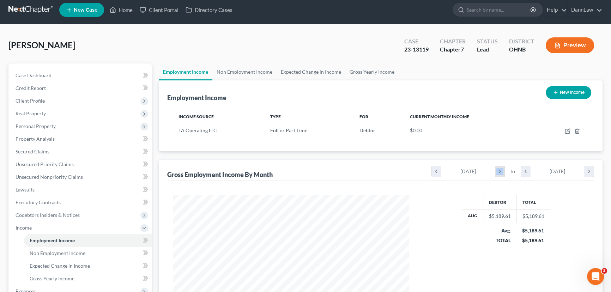
click at [502, 171] on icon "chevron_right" at bounding box center [500, 171] width 10 height 11
click at [587, 171] on icon "chevron_right" at bounding box center [590, 171] width 10 height 11
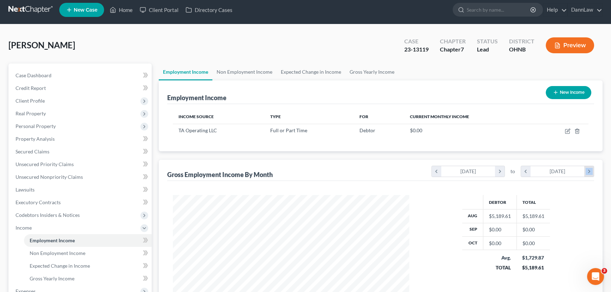
click at [587, 171] on icon "chevron_right" at bounding box center [590, 171] width 10 height 11
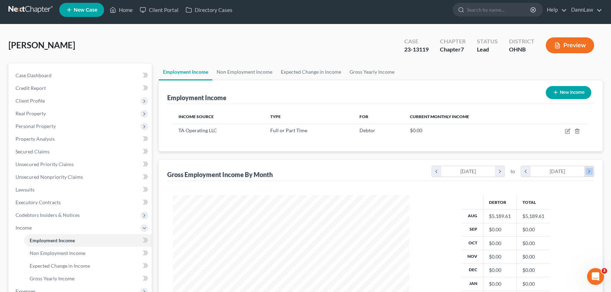
click at [587, 171] on icon "chevron_right" at bounding box center [590, 171] width 10 height 11
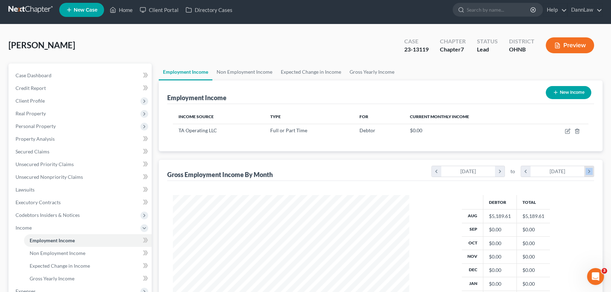
click at [587, 171] on icon "chevron_right" at bounding box center [590, 171] width 10 height 11
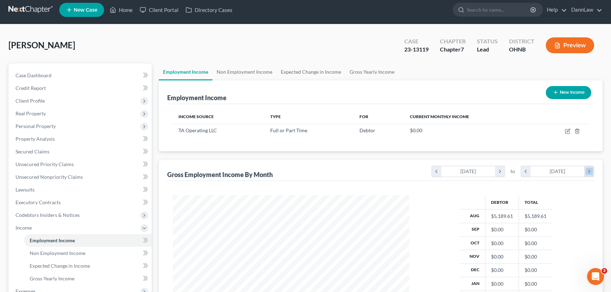
click at [587, 171] on icon "chevron_right" at bounding box center [590, 171] width 10 height 11
click at [498, 173] on icon "chevron_right" at bounding box center [500, 171] width 10 height 11
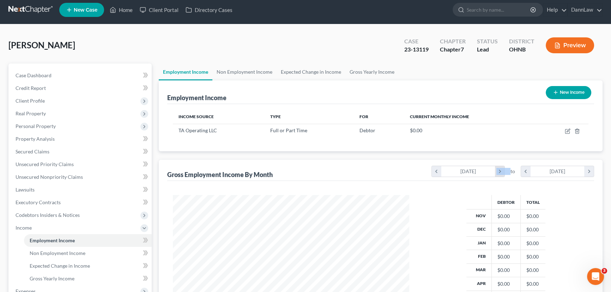
click at [498, 173] on icon "chevron_right" at bounding box center [500, 171] width 10 height 11
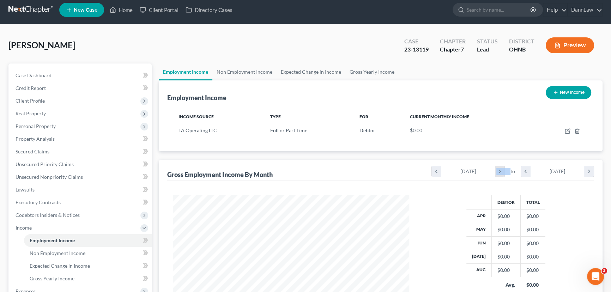
click at [498, 173] on icon "chevron_right" at bounding box center [500, 171] width 10 height 11
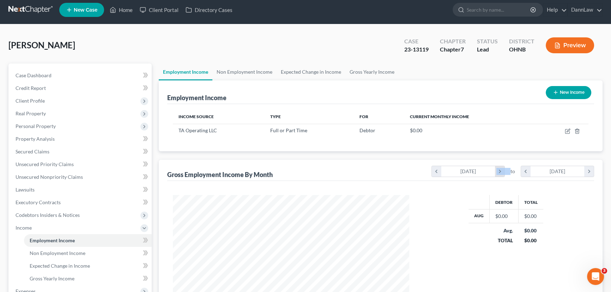
click at [498, 173] on icon "chevron_right" at bounding box center [500, 171] width 10 height 11
click at [588, 172] on icon "chevron_right" at bounding box center [590, 171] width 10 height 11
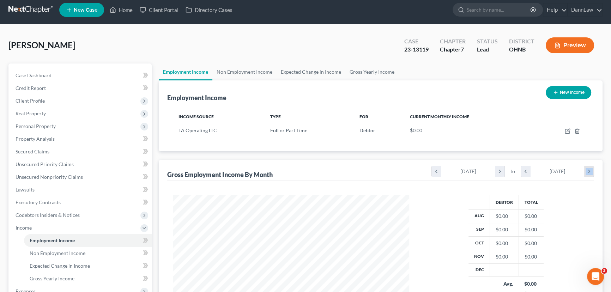
click at [588, 172] on icon "chevron_right" at bounding box center [590, 171] width 10 height 11
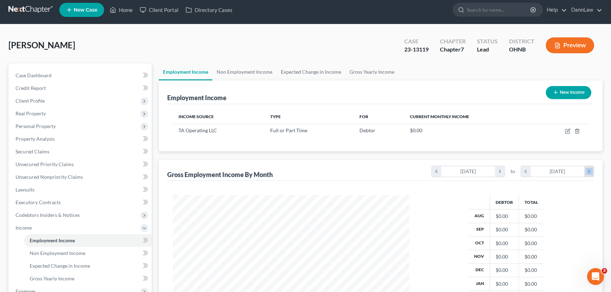
click at [588, 172] on icon "chevron_right" at bounding box center [590, 171] width 10 height 11
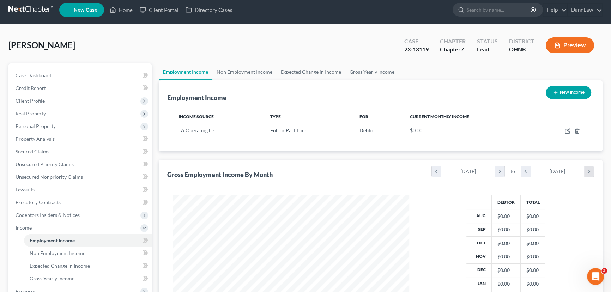
click at [588, 172] on icon "chevron_right" at bounding box center [590, 171] width 10 height 11
click at [497, 173] on icon "chevron_right" at bounding box center [500, 171] width 10 height 11
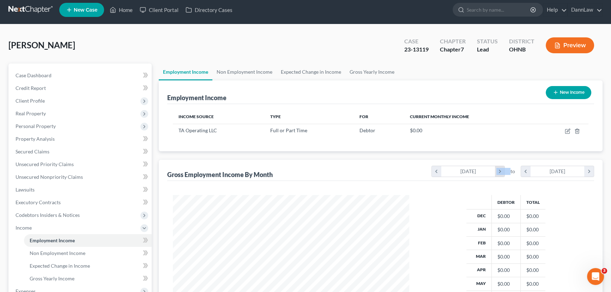
click at [497, 173] on icon "chevron_right" at bounding box center [500, 171] width 10 height 11
click at [592, 174] on icon "chevron_right" at bounding box center [590, 171] width 10 height 11
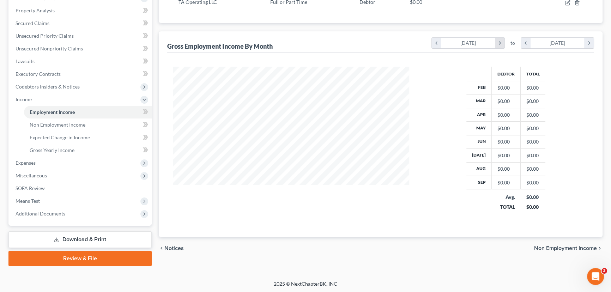
click at [497, 45] on icon "chevron_right" at bounding box center [500, 43] width 10 height 11
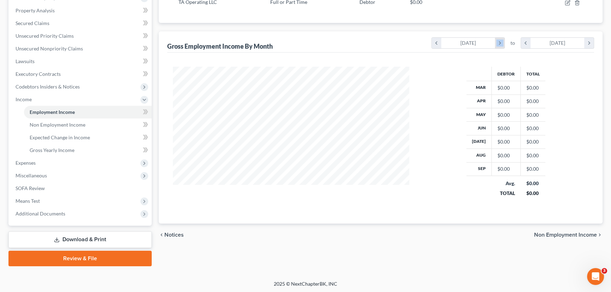
click at [496, 45] on icon "chevron_right" at bounding box center [500, 43] width 10 height 11
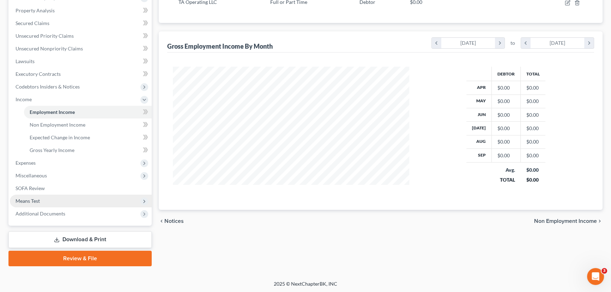
click at [31, 198] on span "Means Test" at bounding box center [28, 201] width 24 height 6
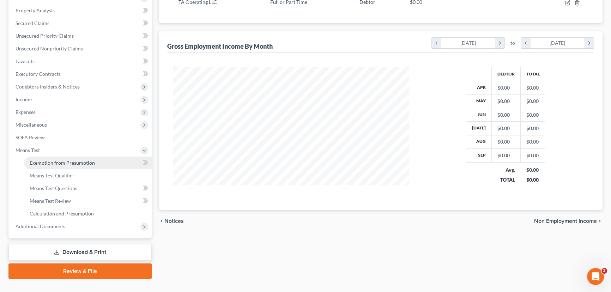
click at [49, 164] on span "Exemption from Presumption" at bounding box center [62, 163] width 65 height 6
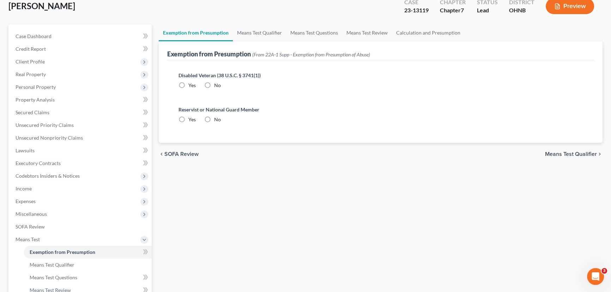
radio input "true"
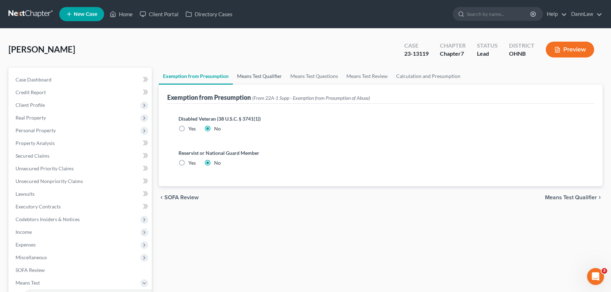
click at [259, 77] on link "Means Test Qualifier" at bounding box center [259, 76] width 53 height 17
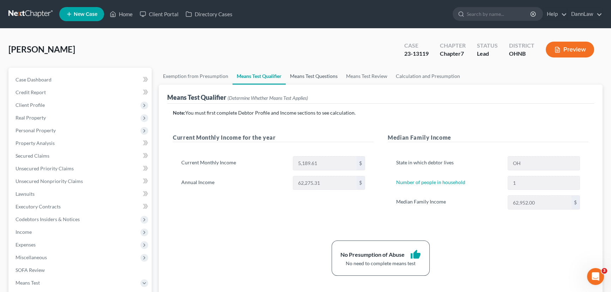
click at [321, 77] on link "Means Test Questions" at bounding box center [314, 76] width 56 height 17
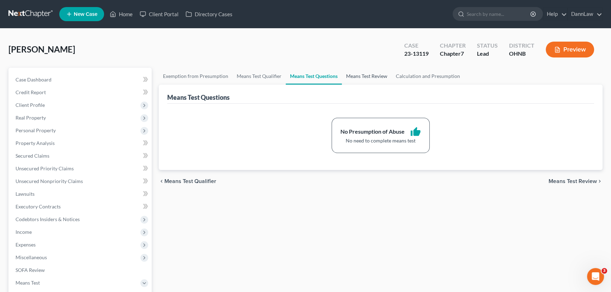
click at [349, 74] on link "Means Test Review" at bounding box center [367, 76] width 50 height 17
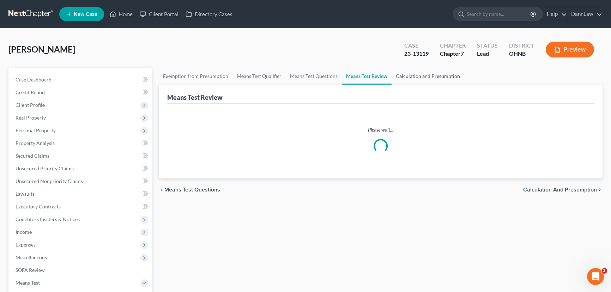
click at [400, 73] on link "Calculation and Presumption" at bounding box center [428, 76] width 73 height 17
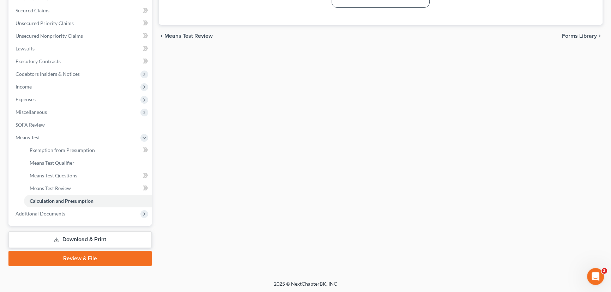
click at [47, 240] on link "Download & Print" at bounding box center [79, 240] width 143 height 17
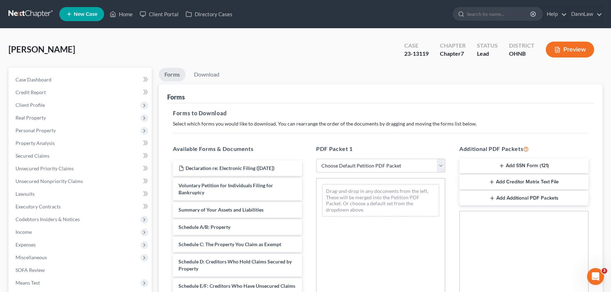
click at [382, 162] on select "Choose Default Petition PDF Packet Complete Bankruptcy Petition (all forms and …" at bounding box center [380, 166] width 129 height 14
click at [340, 243] on div "Drag-and-drop in any documents from the left. These will be merged into the Pet…" at bounding box center [380, 275] width 129 height 194
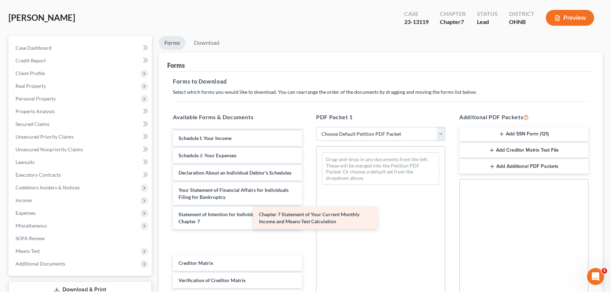
drag, startPoint x: 233, startPoint y: 233, endPoint x: 389, endPoint y: 209, distance: 158.2
click at [308, 209] on div "Chapter 7 Statement of Your Current Monthly Income and Means-Test Calculation D…" at bounding box center [237, 142] width 140 height 376
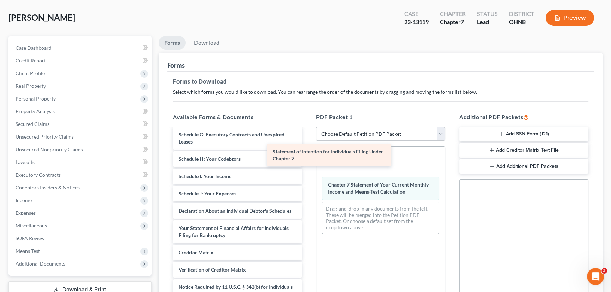
drag, startPoint x: 248, startPoint y: 225, endPoint x: 343, endPoint y: 151, distance: 120.7
click at [308, 151] on div "Statement of Intention for Individuals Filing Under Chapter 7 Declaration re: E…" at bounding box center [237, 156] width 140 height 328
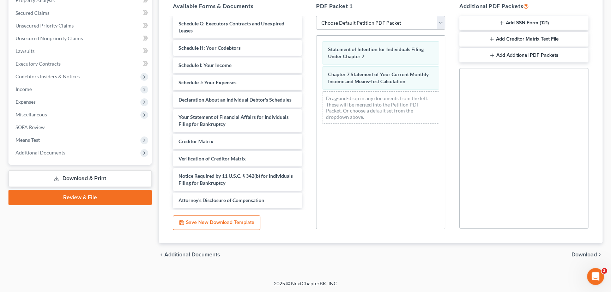
click at [576, 255] on span "Download" at bounding box center [584, 255] width 25 height 6
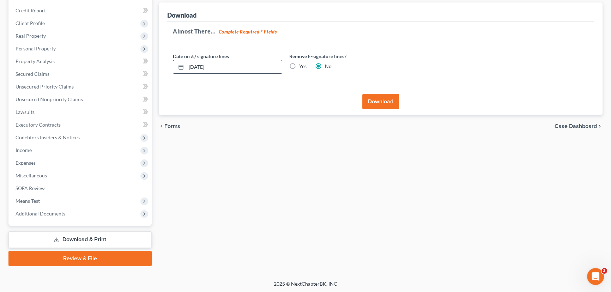
click at [200, 68] on input "[DATE]" at bounding box center [234, 66] width 96 height 13
type input "[DATE]"
click at [371, 102] on button "Download" at bounding box center [381, 102] width 37 height 16
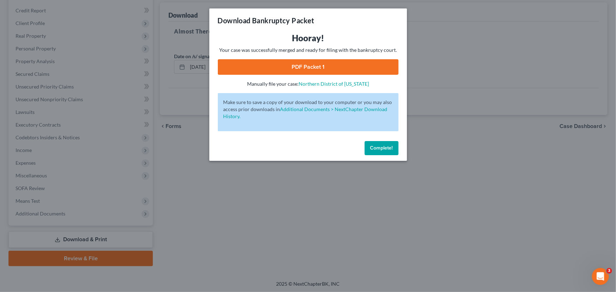
click at [364, 70] on link "PDF Packet 1" at bounding box center [308, 67] width 181 height 16
click at [379, 145] on span "Complete!" at bounding box center [381, 148] width 23 height 6
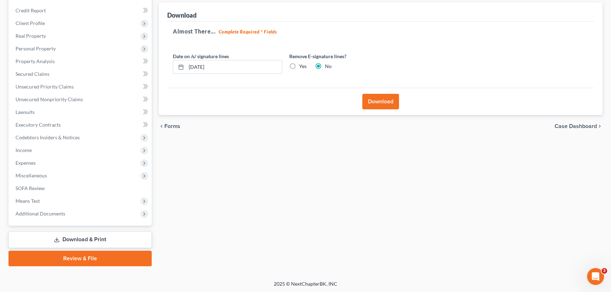
click at [110, 236] on link "Download & Print" at bounding box center [79, 240] width 143 height 17
click at [370, 99] on button "Download" at bounding box center [381, 102] width 37 height 16
click at [51, 205] on span "Means Test" at bounding box center [81, 201] width 142 height 13
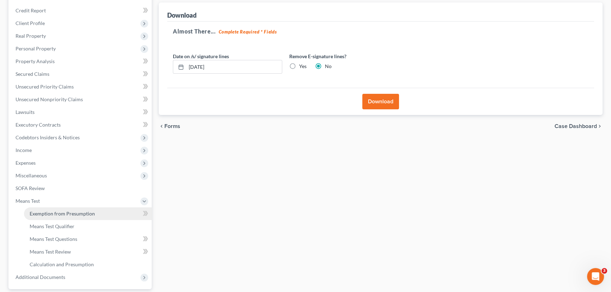
click at [54, 218] on link "Exemption from Presumption" at bounding box center [88, 214] width 128 height 13
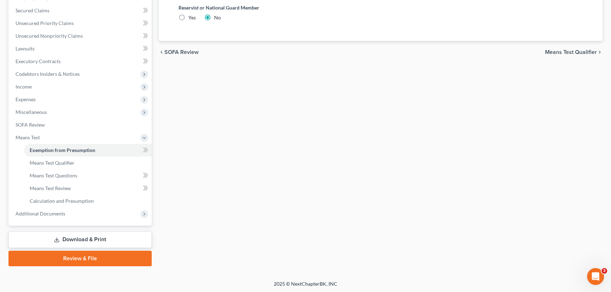
click at [81, 233] on link "Download & Print" at bounding box center [79, 240] width 143 height 17
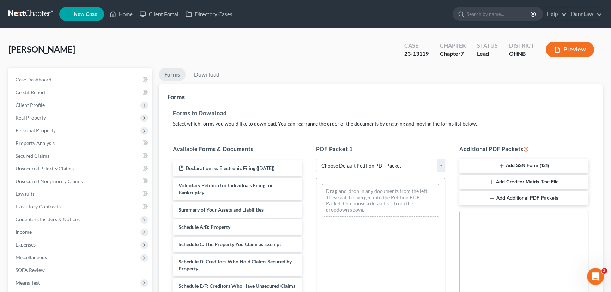
click at [356, 162] on select "Choose Default Petition PDF Packet Complete Bankruptcy Petition (all forms and …" at bounding box center [380, 166] width 129 height 14
select select "2"
click at [316, 159] on select "Choose Default Petition PDF Packet Complete Bankruptcy Petition (all forms and …" at bounding box center [380, 166] width 129 height 14
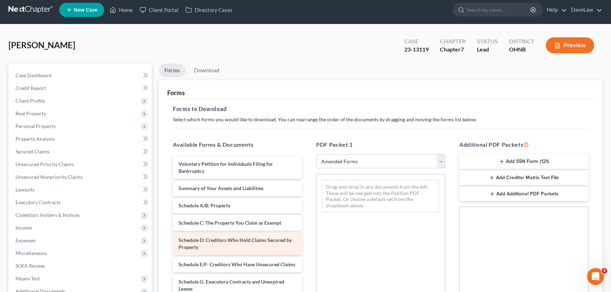
scroll to position [143, 0]
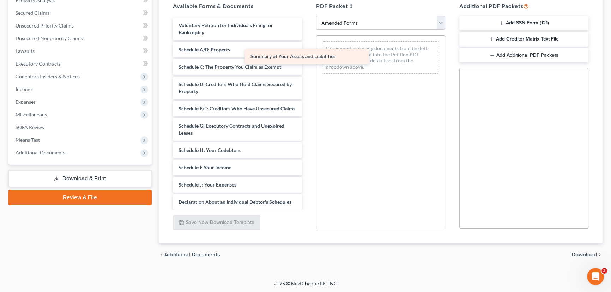
drag, startPoint x: 248, startPoint y: 51, endPoint x: 366, endPoint y: 53, distance: 117.6
click at [308, 54] on div "Summary of Your Assets and Liabilities Voluntary Petition for Individuals Filin…" at bounding box center [237, 189] width 140 height 342
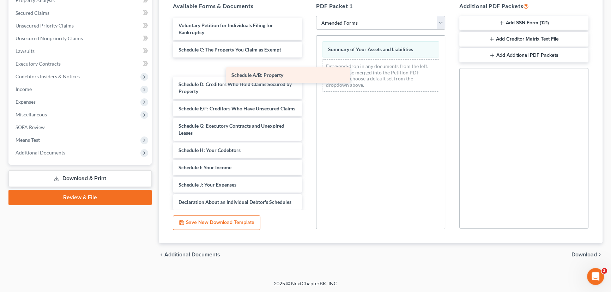
drag, startPoint x: 229, startPoint y: 53, endPoint x: 337, endPoint y: 80, distance: 111.5
click at [308, 86] on div "Schedule A/B: Property Voluntary Petition for Individuals Filing for Bankruptcy…" at bounding box center [237, 189] width 140 height 342
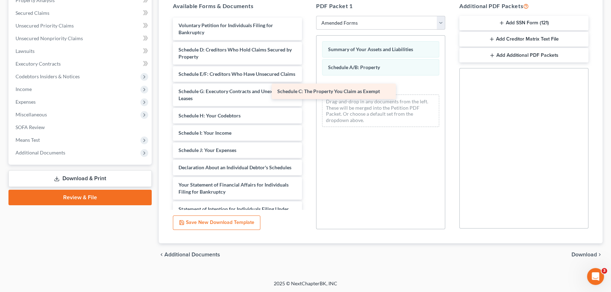
drag, startPoint x: 229, startPoint y: 51, endPoint x: 357, endPoint y: 90, distance: 133.7
click at [308, 91] on div "Schedule C: The Property You Claim as Exempt Voluntary Petition for Individuals…" at bounding box center [237, 171] width 140 height 307
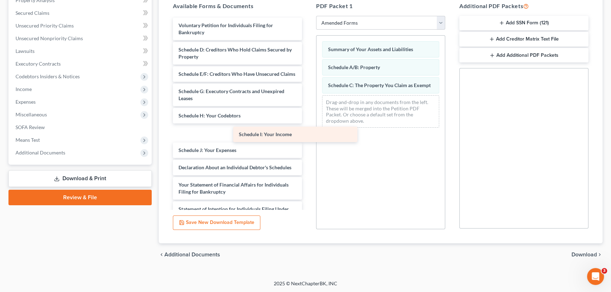
drag, startPoint x: 221, startPoint y: 141, endPoint x: 338, endPoint y: 118, distance: 119.0
click at [308, 118] on div "Schedule I: Your Income Voluntary Petition for Individuals Filing for Bankruptc…" at bounding box center [237, 171] width 140 height 307
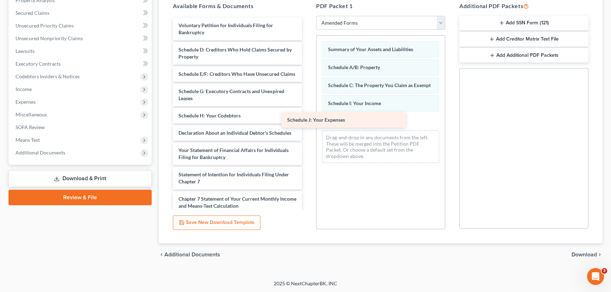
drag, startPoint x: 235, startPoint y: 142, endPoint x: 356, endPoint y: 121, distance: 123.2
click at [308, 121] on div "Schedule J: Your Expenses Voluntary Petition for Individuals Filing for Bankrup…" at bounding box center [237, 154] width 140 height 273
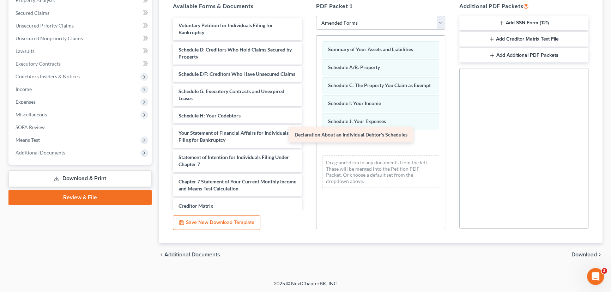
drag, startPoint x: 225, startPoint y: 147, endPoint x: 369, endPoint y: 134, distance: 144.3
click at [308, 136] on div "Declaration About an Individual Debtor's Schedules Voluntary Petition for Indiv…" at bounding box center [237, 145] width 140 height 255
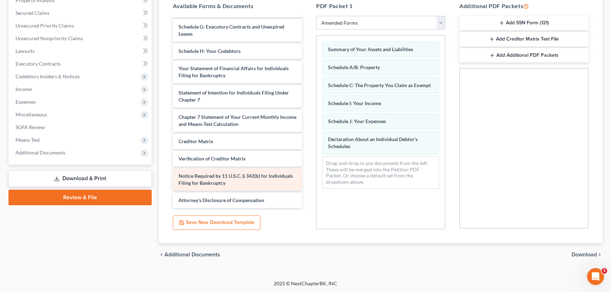
scroll to position [71, 0]
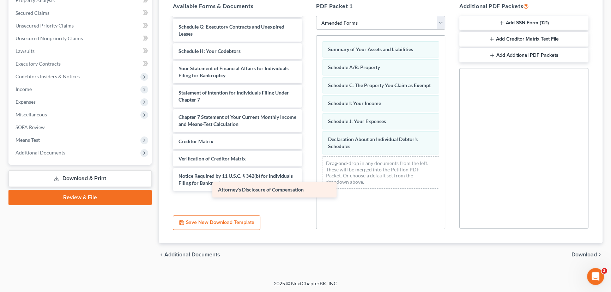
drag, startPoint x: 240, startPoint y: 200, endPoint x: 363, endPoint y: 182, distance: 124.4
click at [308, 182] on div "Attorney's Disclosure of Compensation Voluntary Petition for Individuals Filing…" at bounding box center [237, 80] width 140 height 255
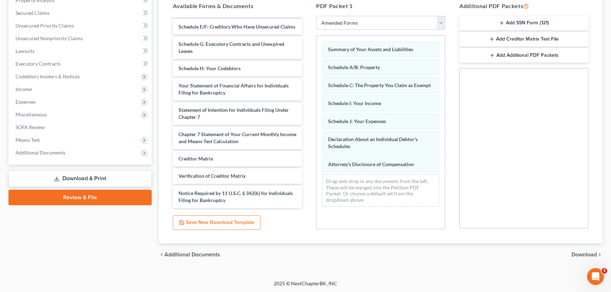
click at [579, 252] on span "Download" at bounding box center [584, 255] width 25 height 6
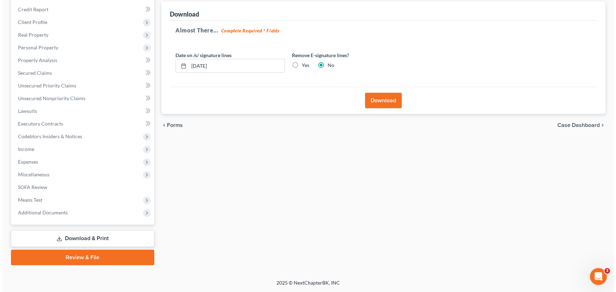
scroll to position [82, 0]
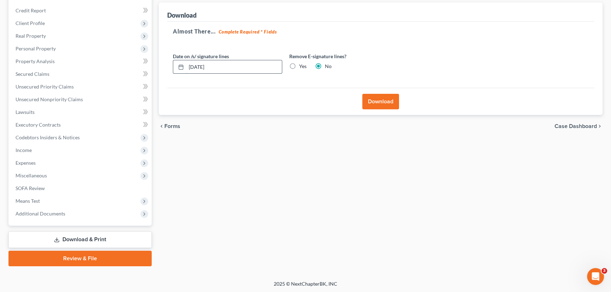
click at [199, 67] on input "[DATE]" at bounding box center [234, 66] width 96 height 13
type input "[DATE]"
click at [373, 97] on button "Download" at bounding box center [381, 102] width 37 height 16
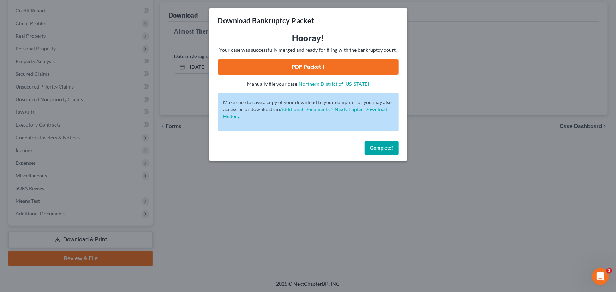
click at [345, 65] on link "PDF Packet 1" at bounding box center [308, 67] width 181 height 16
